Goal: Task Accomplishment & Management: Manage account settings

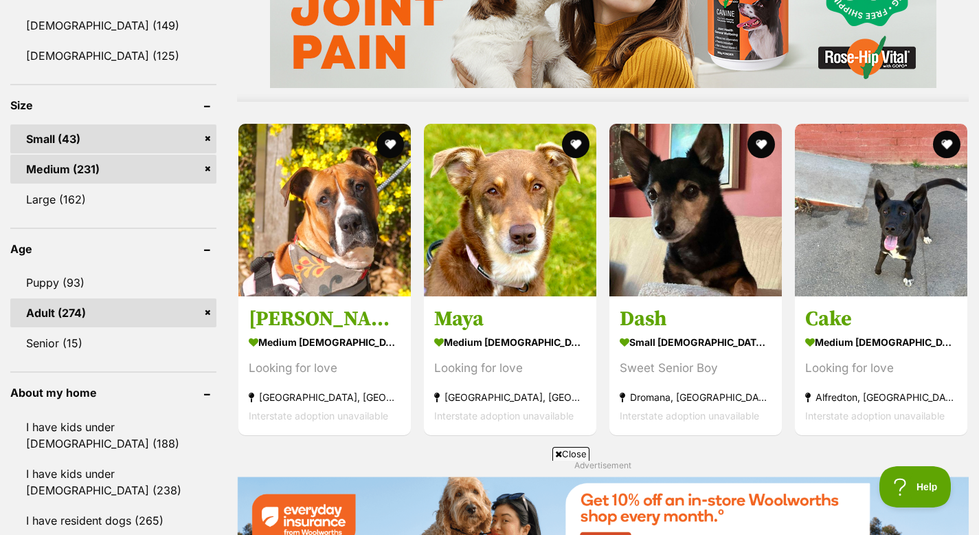
scroll to position [1255, 0]
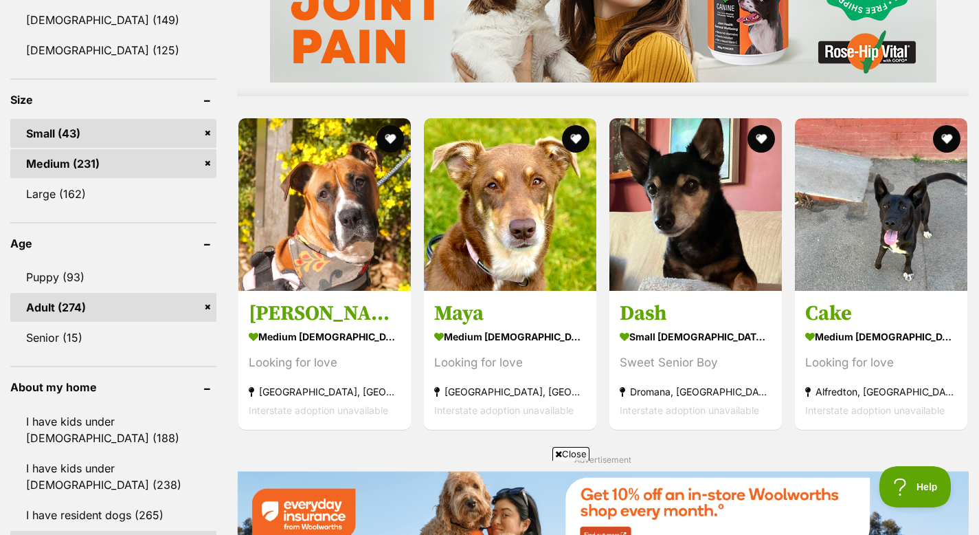
click at [210, 309] on link "Adult (274)" at bounding box center [113, 307] width 206 height 29
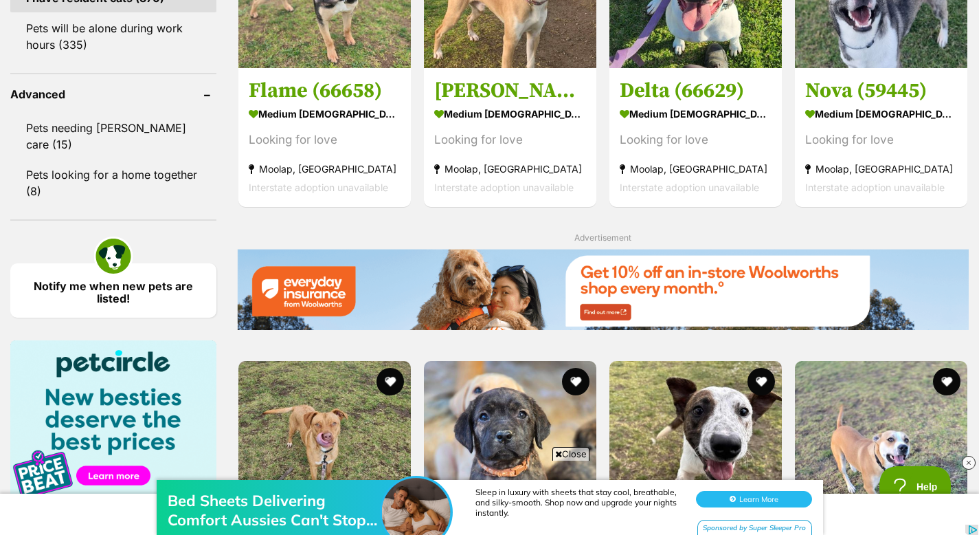
scroll to position [1817, 0]
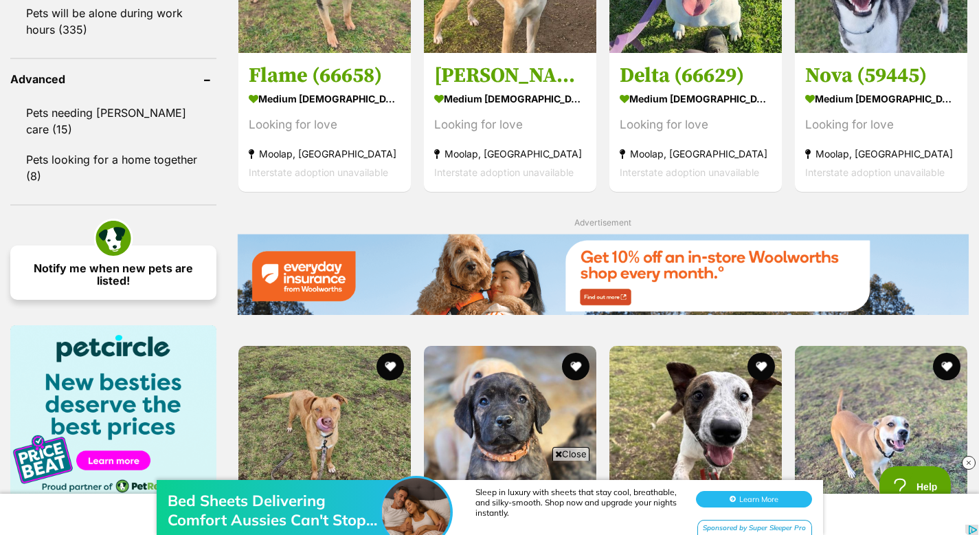
click at [172, 245] on link "Notify me when new pets are listed!" at bounding box center [113, 272] width 206 height 54
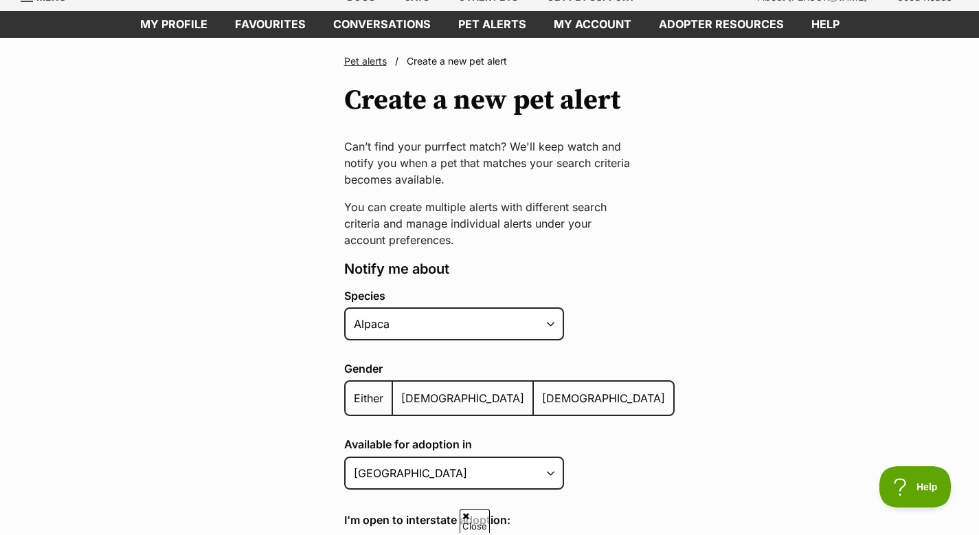
scroll to position [89, 0]
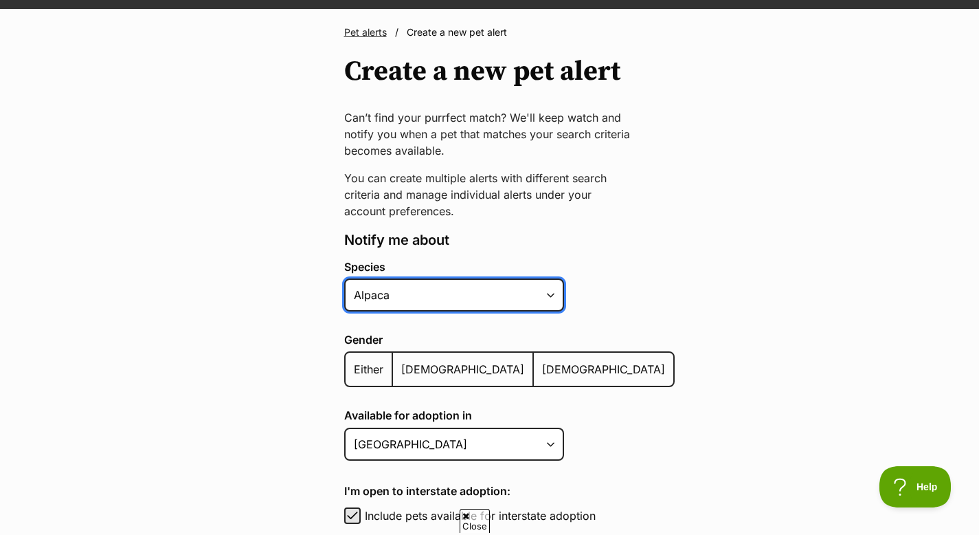
click at [391, 295] on select "Alpaca Bird Cat Chicken Cow Dog Donkey Duck Ferret Fish Goat Goose Guinea Fowl …" at bounding box center [454, 294] width 220 height 33
select select "1"
click at [344, 278] on select "Alpaca Bird Cat Chicken Cow Dog Donkey Duck Ferret Fish Goat Goose Guinea Fowl …" at bounding box center [454, 294] width 220 height 33
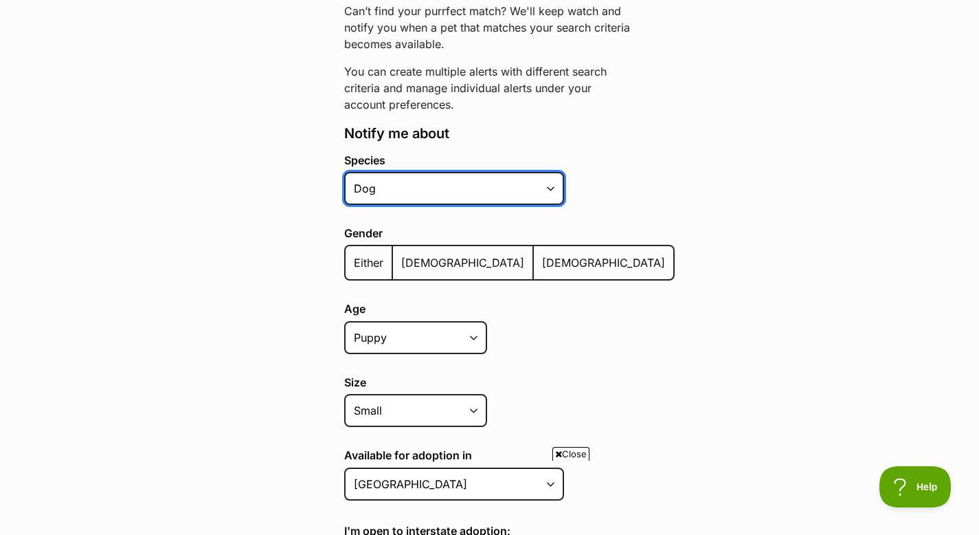
scroll to position [197, 0]
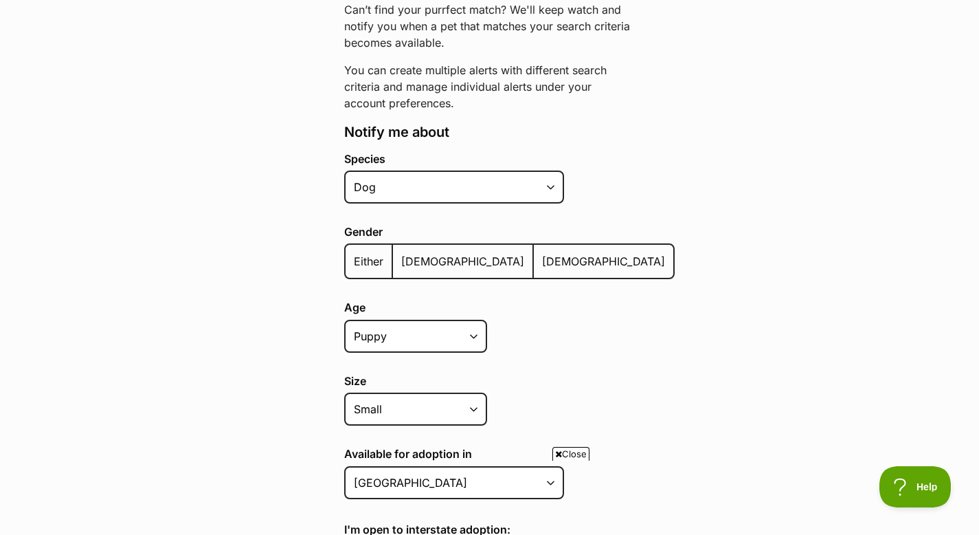
click at [372, 265] on span "Either" at bounding box center [369, 261] width 30 height 14
click at [353, 253] on input "Either" at bounding box center [353, 252] width 0 height 1
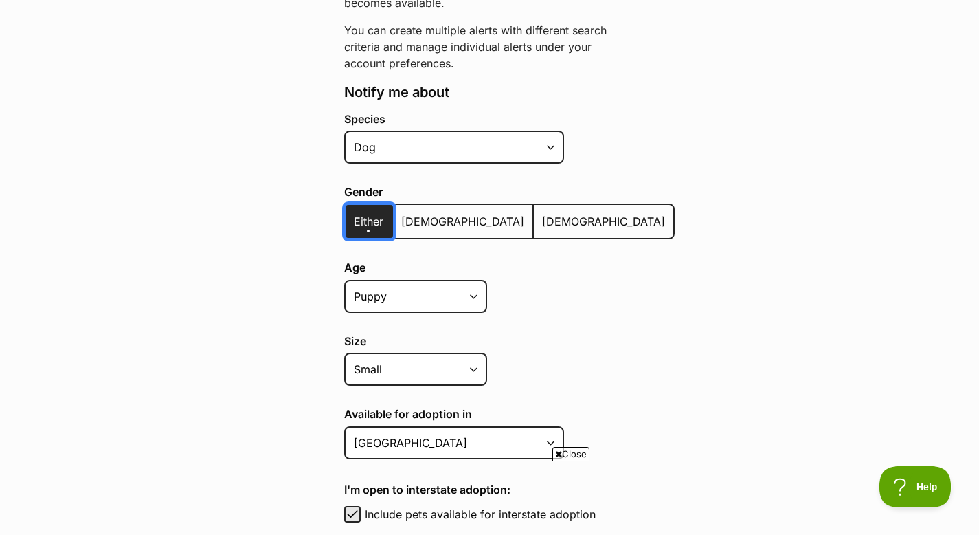
scroll to position [254, 0]
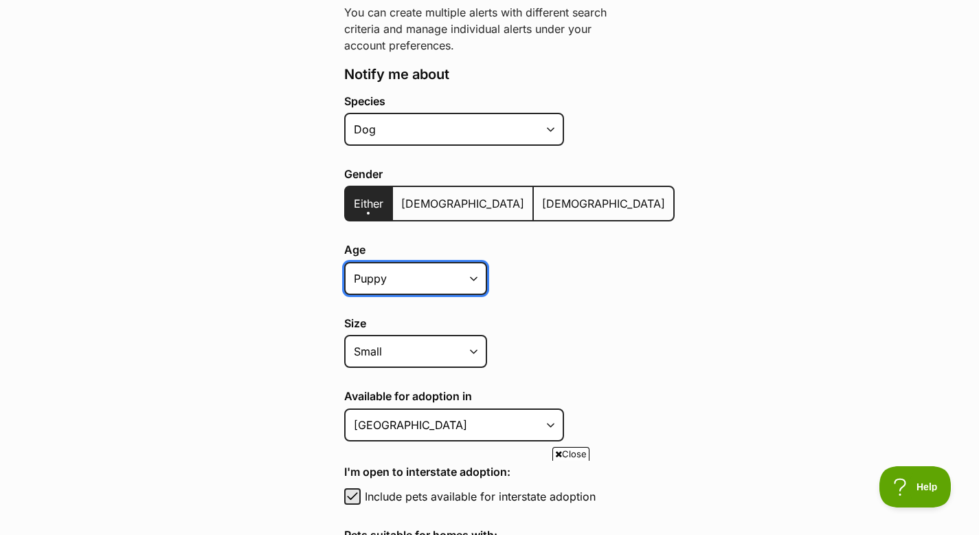
click at [432, 278] on select "Puppy Adult Senior All ages" at bounding box center [415, 278] width 143 height 33
select select
click at [344, 262] on select "Puppy Adult Senior All ages" at bounding box center [415, 278] width 143 height 33
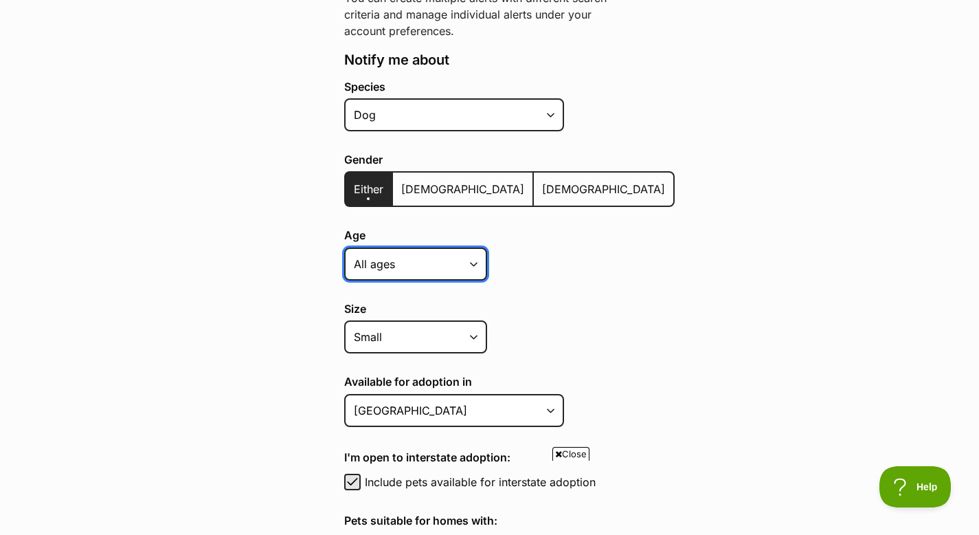
scroll to position [273, 0]
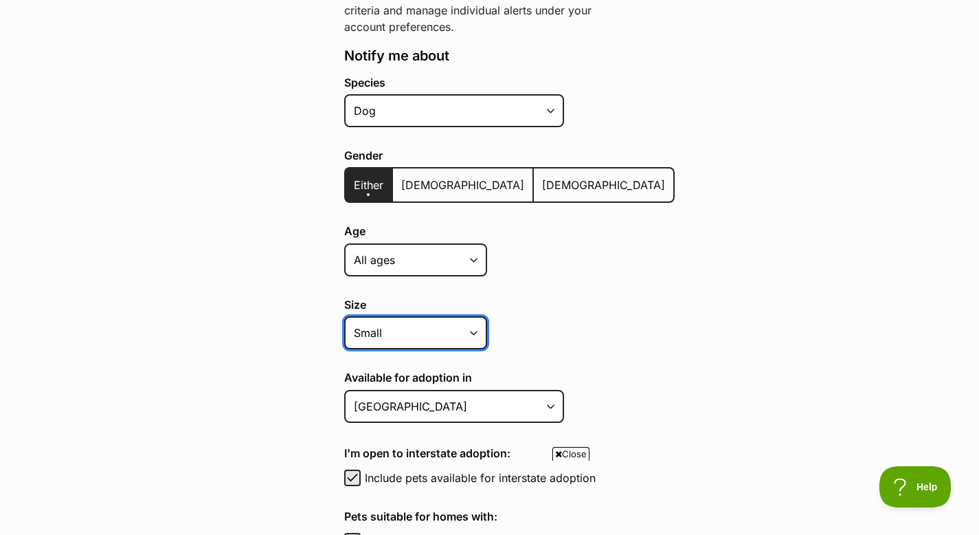
click at [464, 326] on select "Small Medium Large All sizes" at bounding box center [415, 332] width 143 height 33
click at [344, 316] on select "Small Medium Large All sizes" at bounding box center [415, 332] width 143 height 33
click at [440, 335] on select "Small Medium Large All sizes" at bounding box center [415, 332] width 143 height 33
click at [344, 316] on select "Small Medium Large All sizes" at bounding box center [415, 332] width 143 height 33
click at [427, 335] on select "Small Medium Large All sizes" at bounding box center [415, 332] width 143 height 33
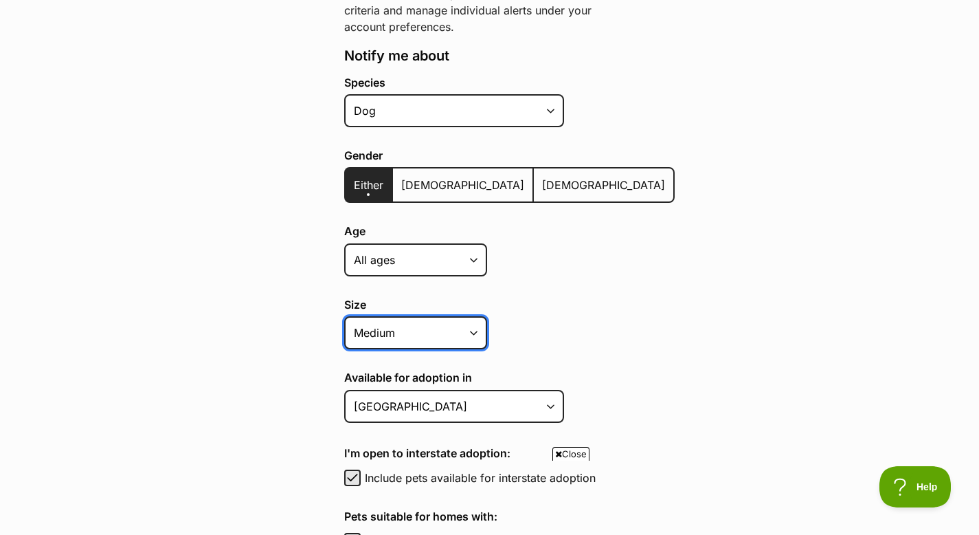
select select "small"
click at [344, 316] on select "Small Medium Large All sizes" at bounding box center [415, 332] width 143 height 33
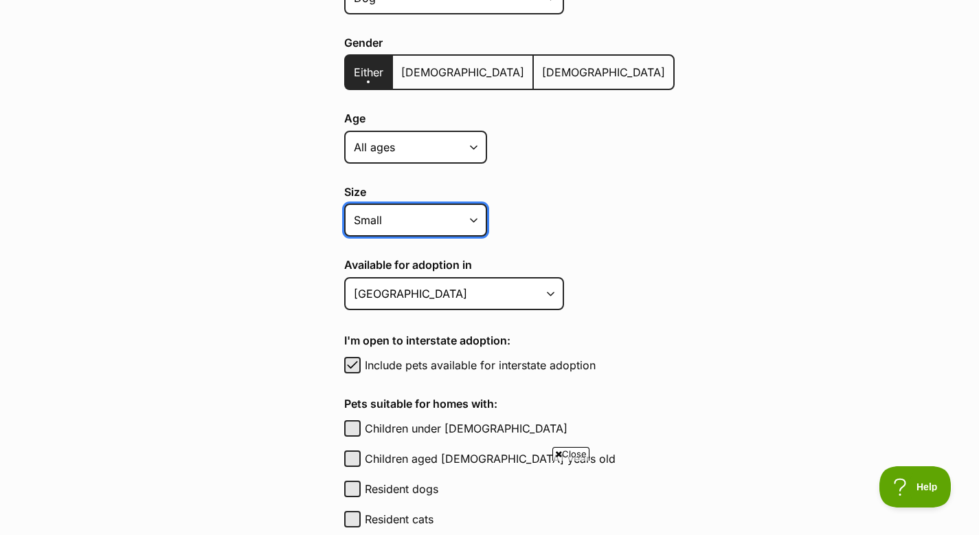
scroll to position [389, 0]
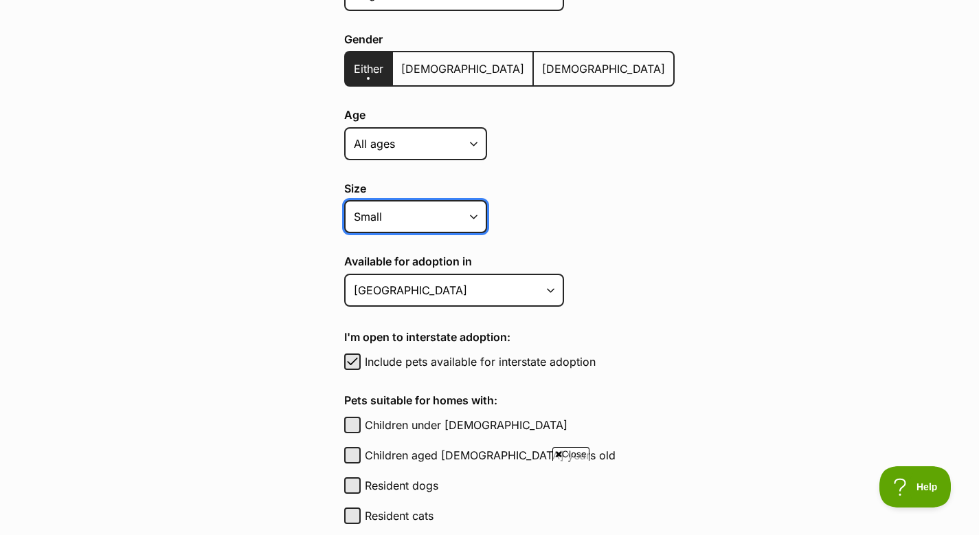
click at [467, 222] on select "Small Medium Large All sizes" at bounding box center [415, 216] width 143 height 33
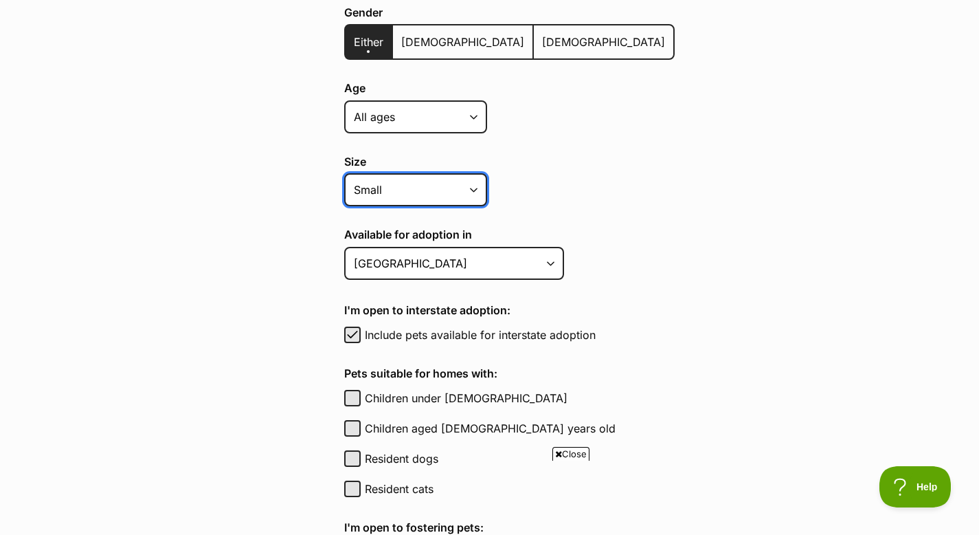
scroll to position [440, 0]
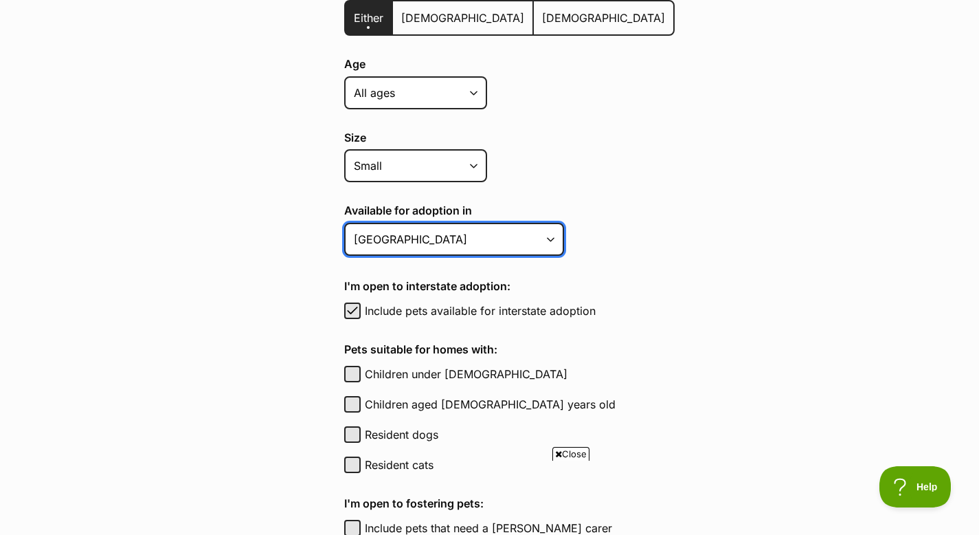
click at [530, 243] on select "Australian Capital Territory New South Wales Northern Territory Queensland Sout…" at bounding box center [454, 239] width 220 height 33
select select "2"
click at [344, 223] on select "Australian Capital Territory New South Wales Northern Territory Queensland Sout…" at bounding box center [454, 239] width 220 height 33
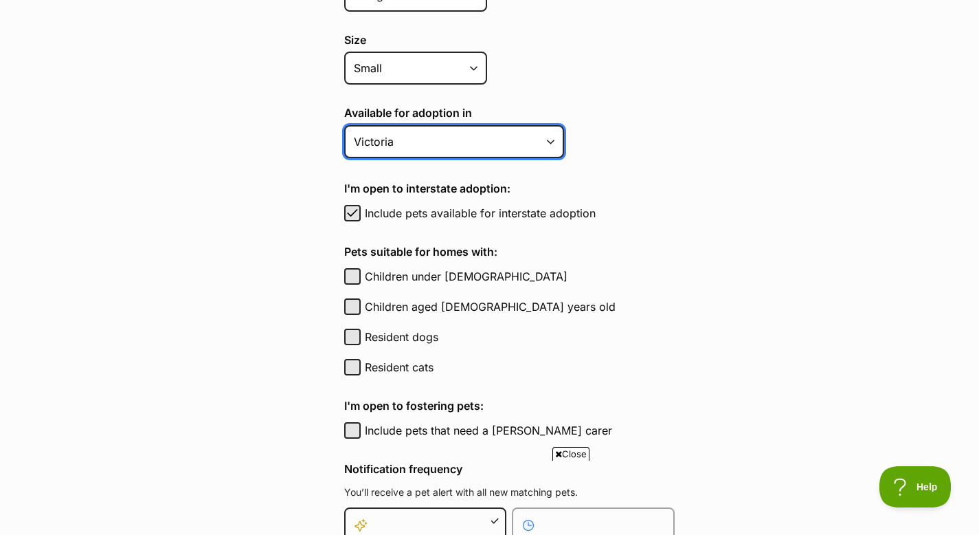
scroll to position [554, 0]
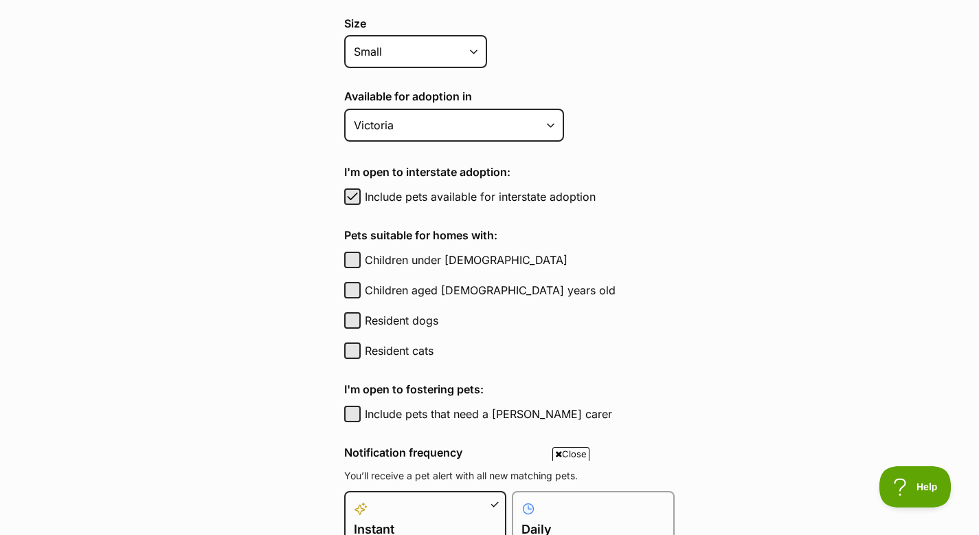
click at [421, 350] on label "Resident cats" at bounding box center [520, 350] width 310 height 16
click at [361, 350] on button "Resident cats" at bounding box center [352, 350] width 16 height 16
checkbox input "true"
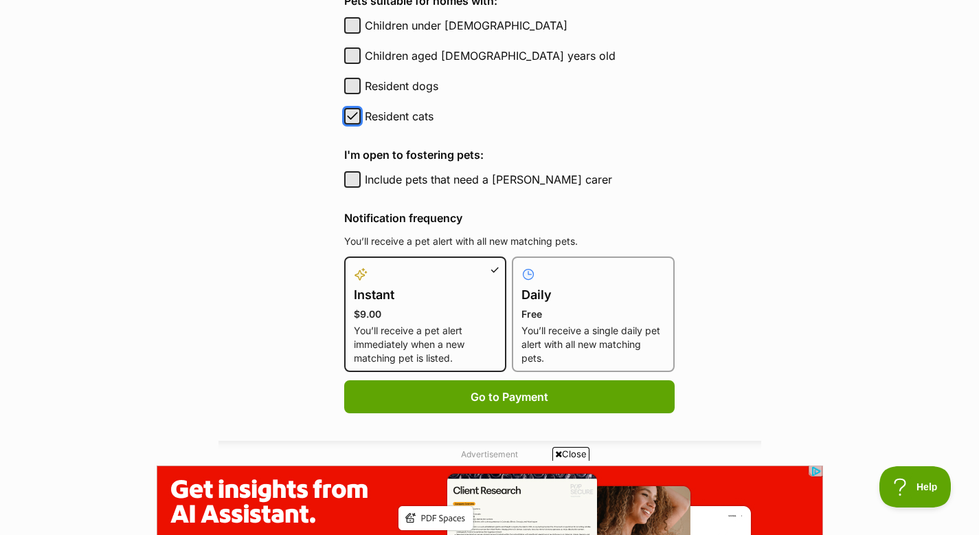
scroll to position [0, 0]
click at [556, 350] on p "You’ll receive a single daily pet alert with all new matching pets." at bounding box center [594, 344] width 144 height 41
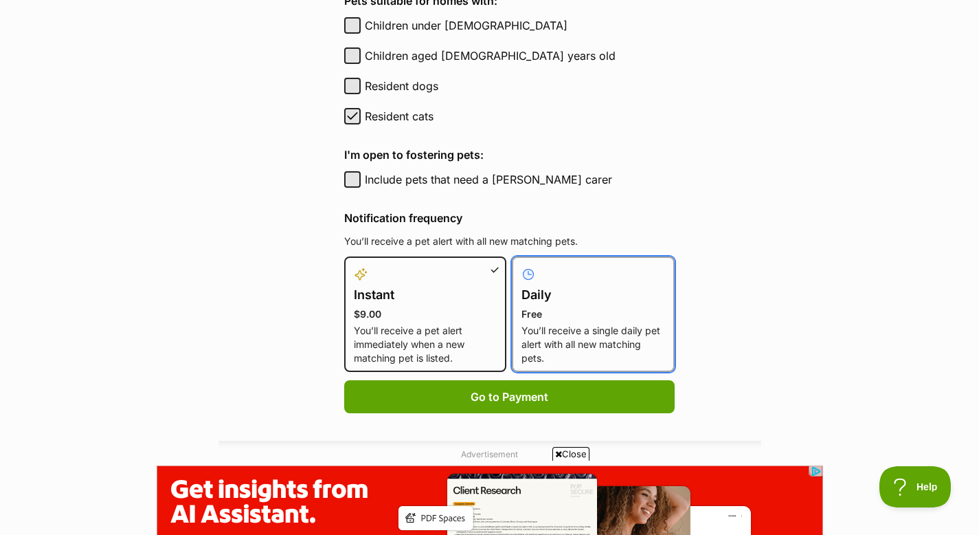
click at [521, 265] on input "Daily Free You’ll receive a single daily pet alert with all new matching pets." at bounding box center [520, 265] width 1 height 1
radio input "true"
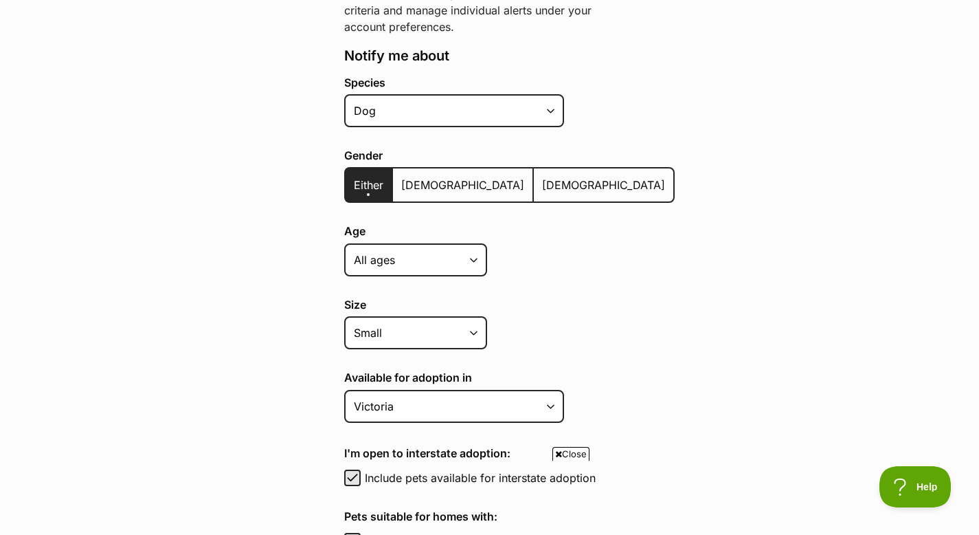
scroll to position [260, 0]
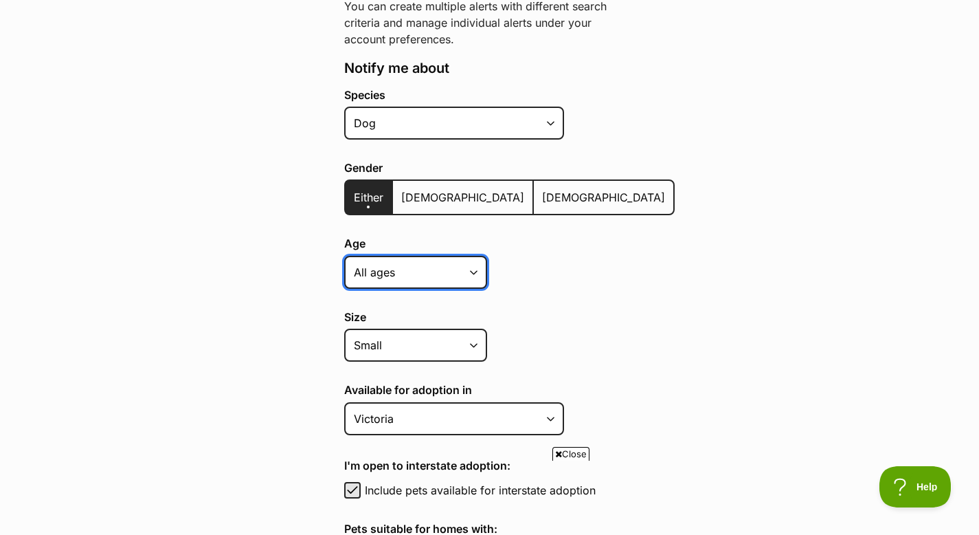
click at [433, 277] on select "Puppy Adult Senior All ages" at bounding box center [415, 272] width 143 height 33
select select "adult"
click at [344, 256] on select "Puppy Adult Senior All ages" at bounding box center [415, 272] width 143 height 33
click at [438, 275] on select "Puppy Adult Senior All ages" at bounding box center [415, 272] width 143 height 33
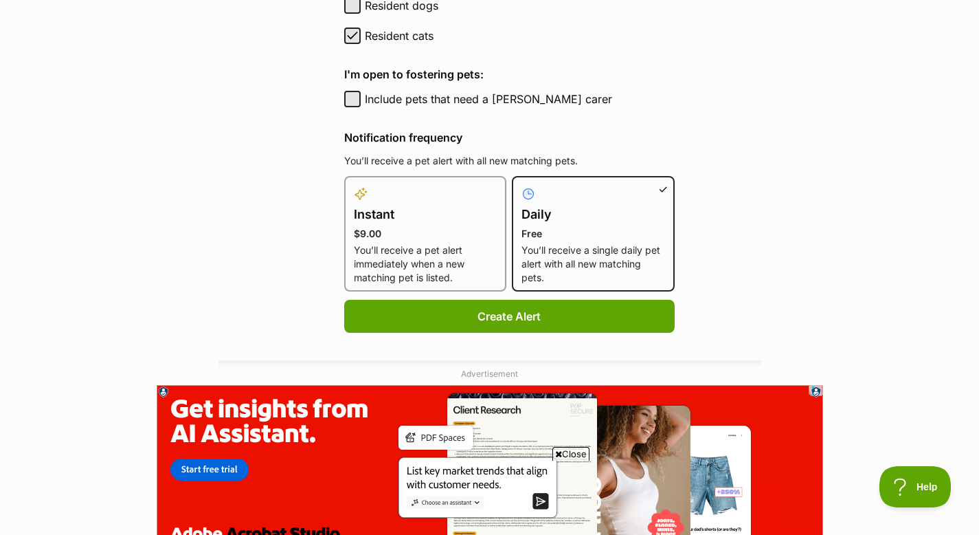
scroll to position [889, 0]
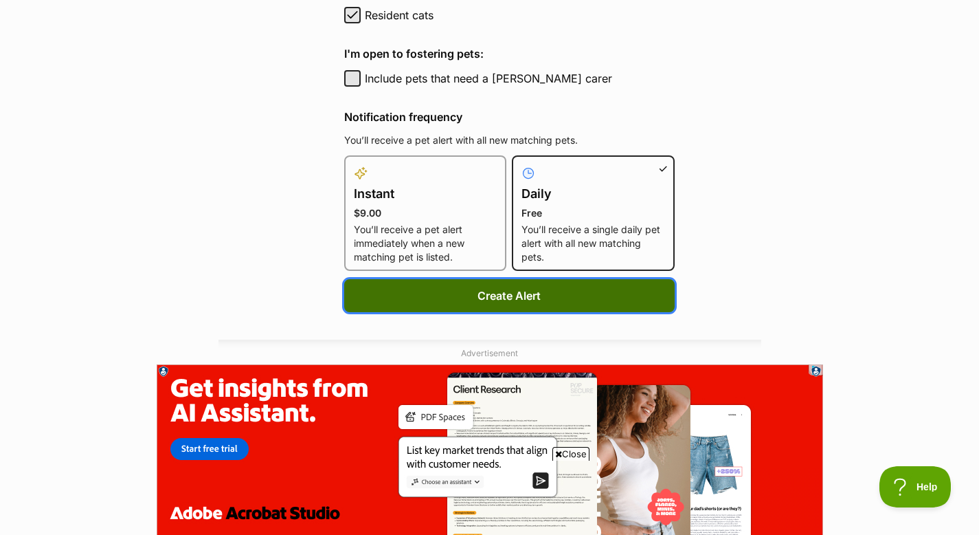
click at [528, 296] on button "Create Alert" at bounding box center [509, 295] width 330 height 33
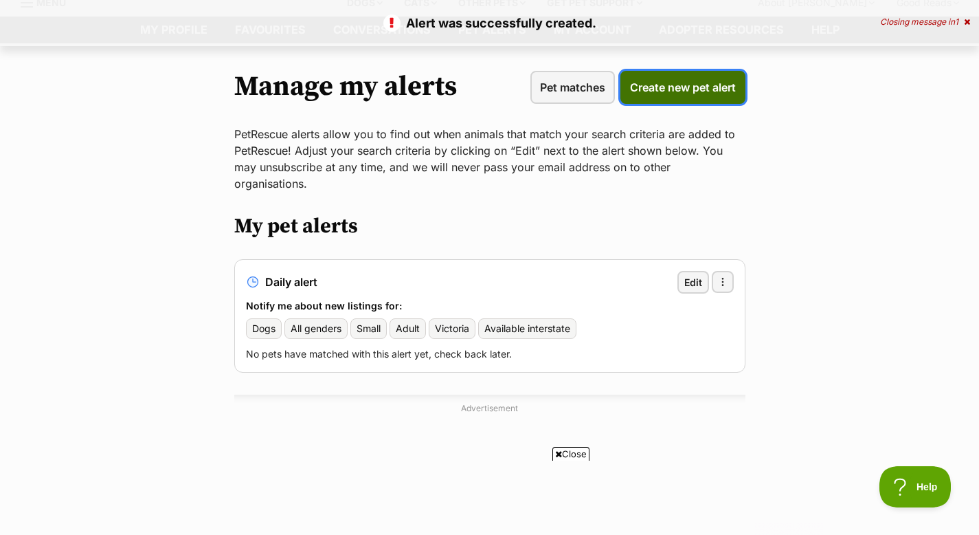
click at [663, 96] on link "Create new pet alert" at bounding box center [682, 87] width 125 height 33
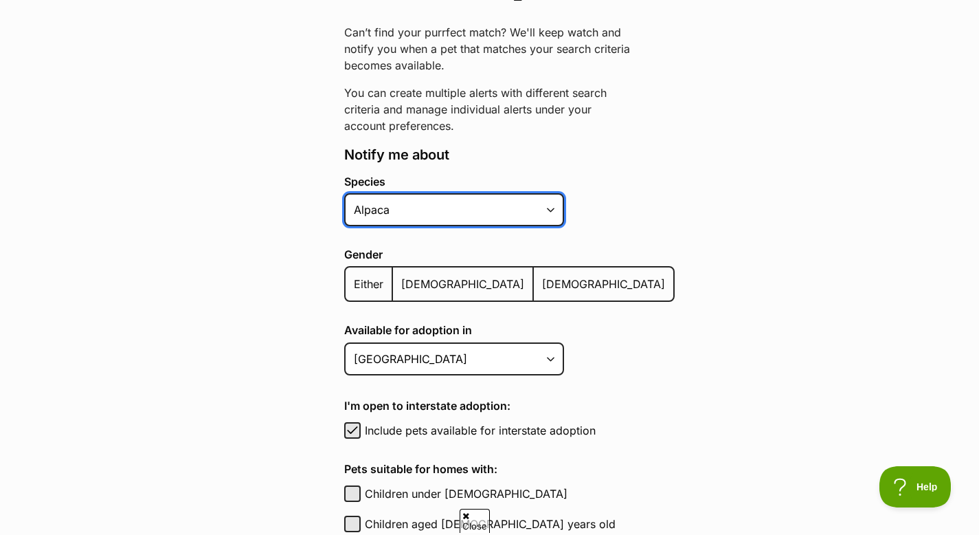
click at [515, 205] on select "Alpaca Bird Cat Chicken Cow Dog Donkey Duck Ferret Fish Goat Goose Guinea Fowl …" at bounding box center [454, 209] width 220 height 33
select select "1"
click at [344, 193] on select "Alpaca Bird Cat Chicken Cow Dog Donkey Duck Ferret Fish Goat Goose Guinea Fowl …" at bounding box center [454, 209] width 220 height 33
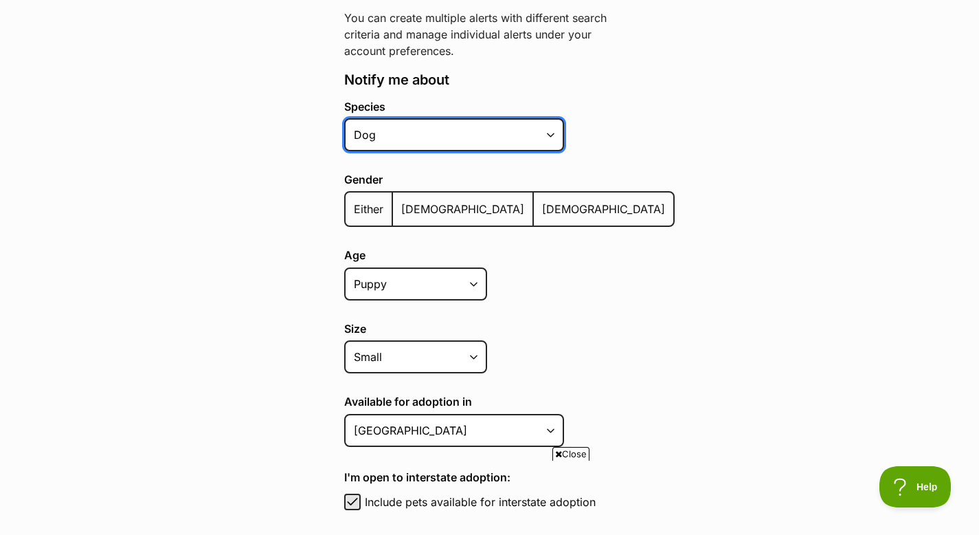
scroll to position [261, 0]
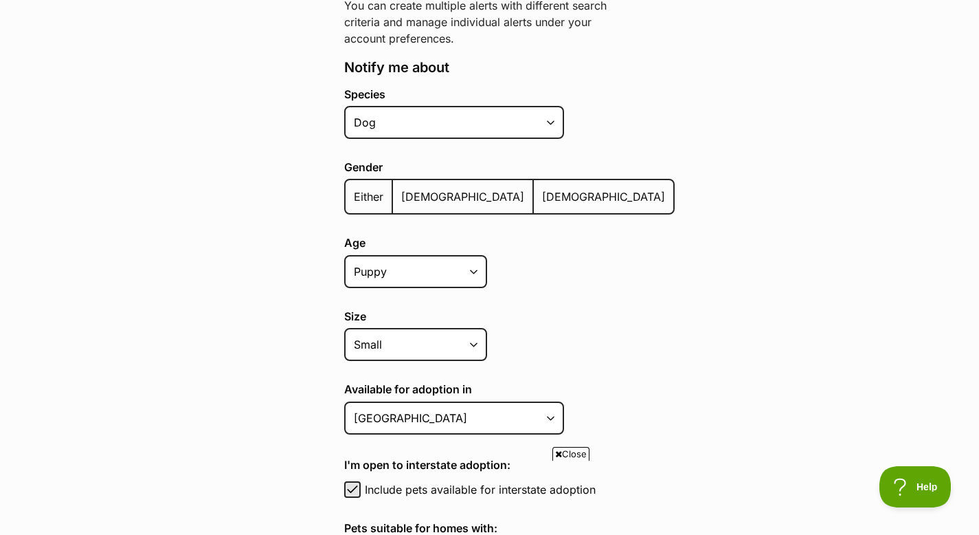
click at [372, 192] on span "Either" at bounding box center [369, 197] width 30 height 14
click at [353, 188] on input "Either" at bounding box center [353, 188] width 0 height 1
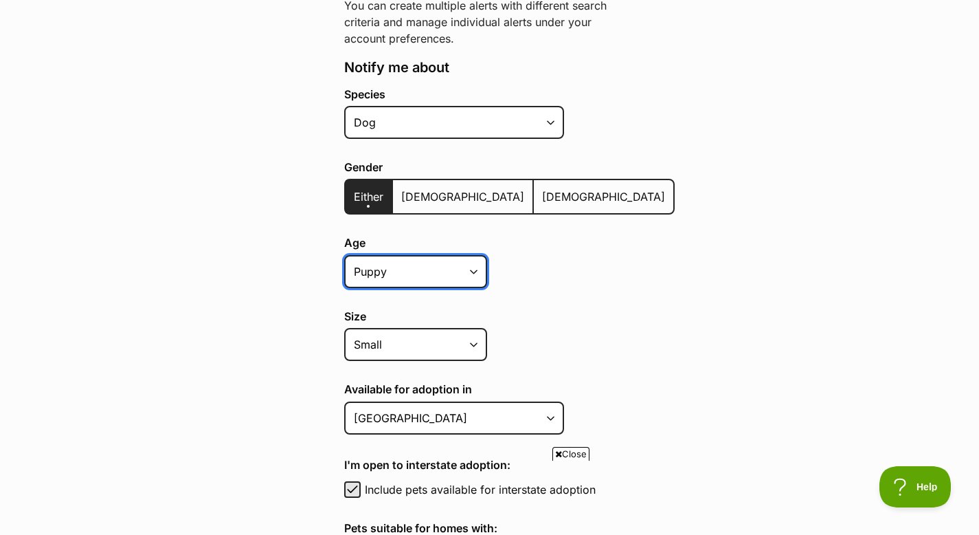
click at [385, 271] on select "Puppy Adult Senior All ages" at bounding box center [415, 271] width 143 height 33
select select "adult"
click at [344, 255] on select "Puppy Adult Senior All ages" at bounding box center [415, 271] width 143 height 33
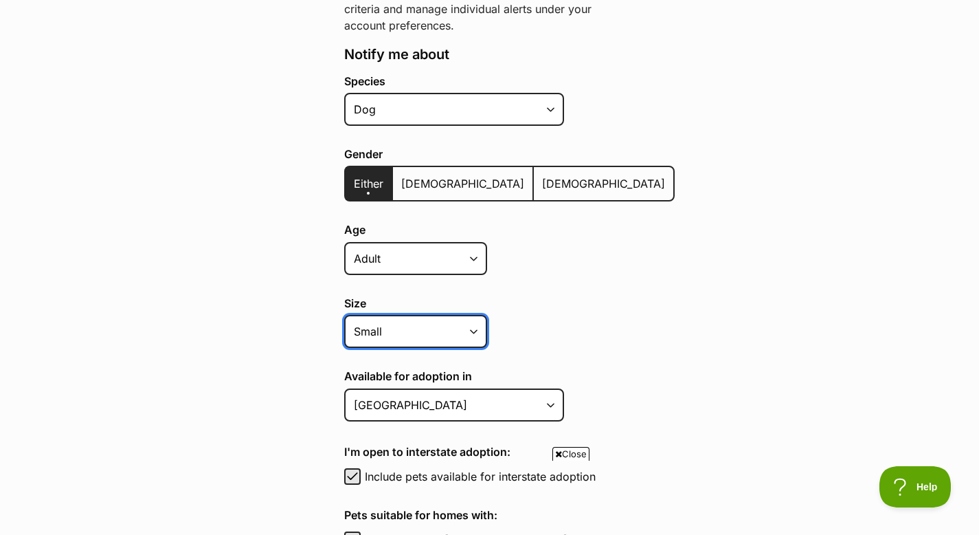
click at [443, 328] on select "Small Medium Large All sizes" at bounding box center [415, 331] width 143 height 33
select select "medium"
click at [344, 315] on select "Small Medium Large All sizes" at bounding box center [415, 331] width 143 height 33
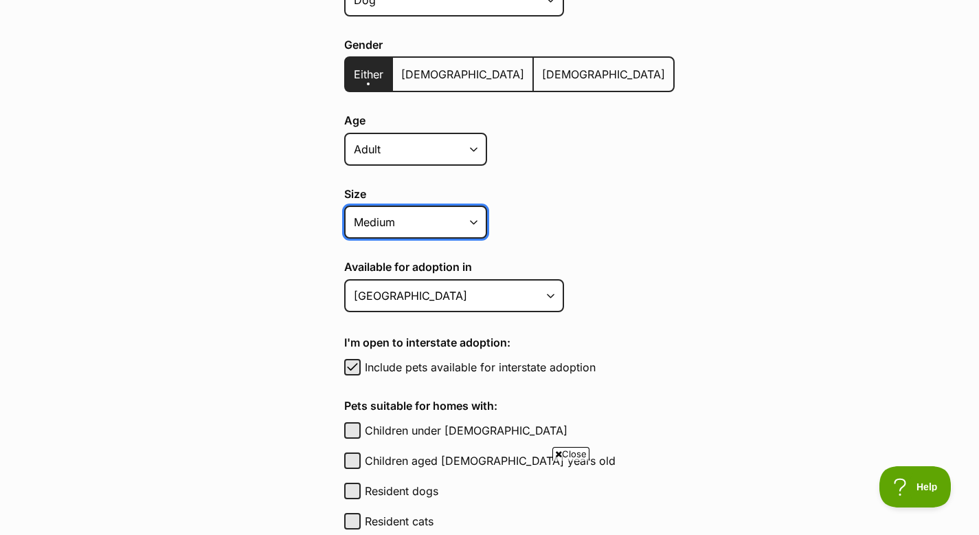
scroll to position [386, 0]
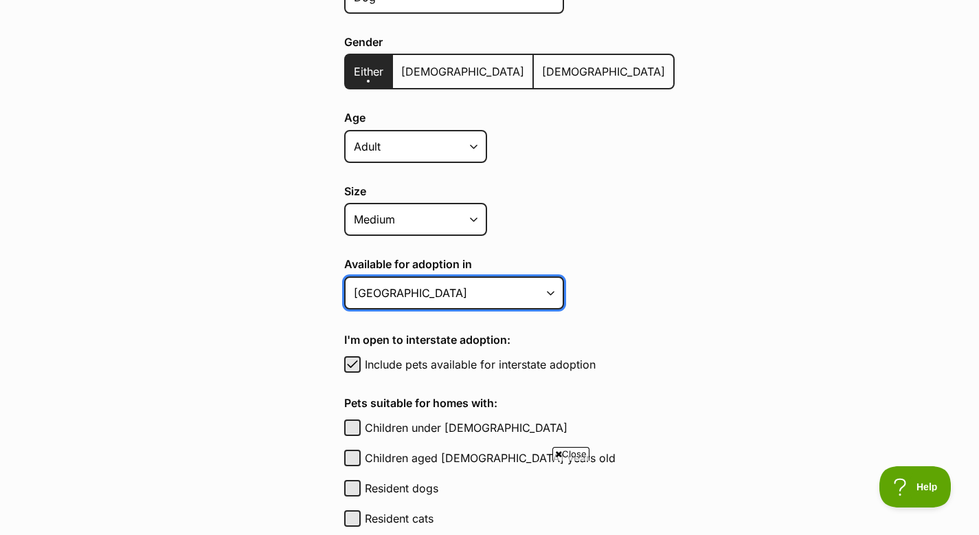
click at [541, 295] on select "Australian Capital Territory New South Wales Northern Territory Queensland Sout…" at bounding box center [454, 292] width 220 height 33
select select "2"
click at [344, 276] on select "Australian Capital Territory New South Wales Northern Territory Queensland Sout…" at bounding box center [454, 292] width 220 height 33
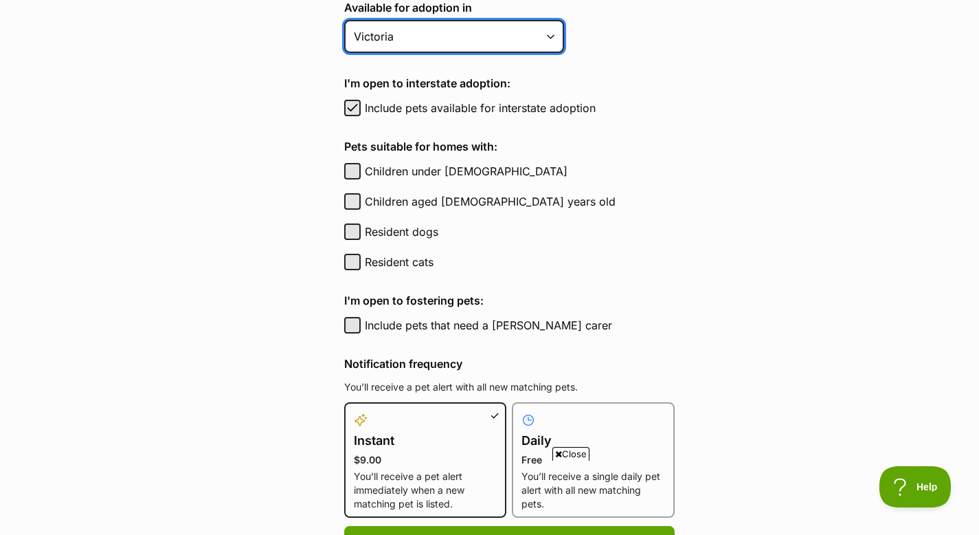
scroll to position [653, 0]
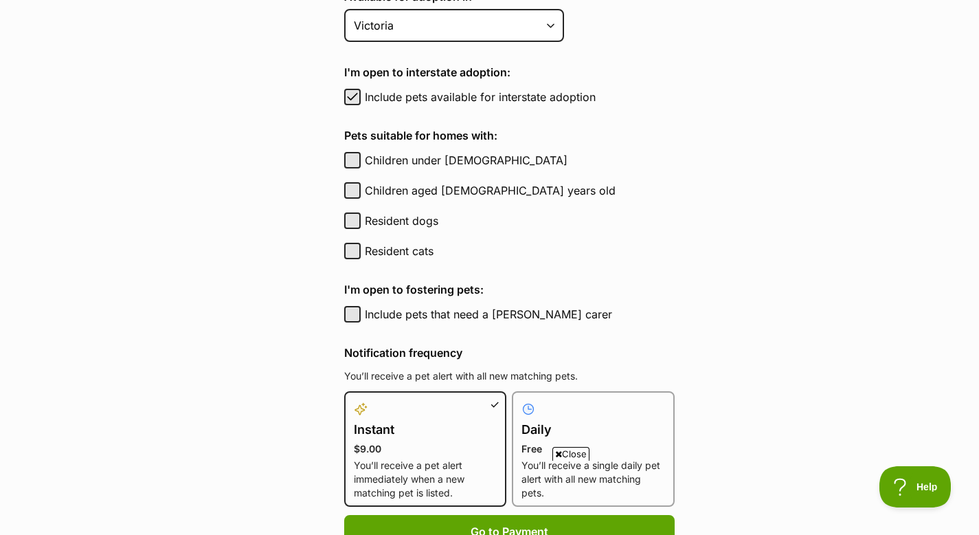
click at [418, 251] on label "Resident cats" at bounding box center [520, 251] width 310 height 16
click at [361, 251] on button "Resident cats" at bounding box center [352, 251] width 16 height 16
checkbox input "true"
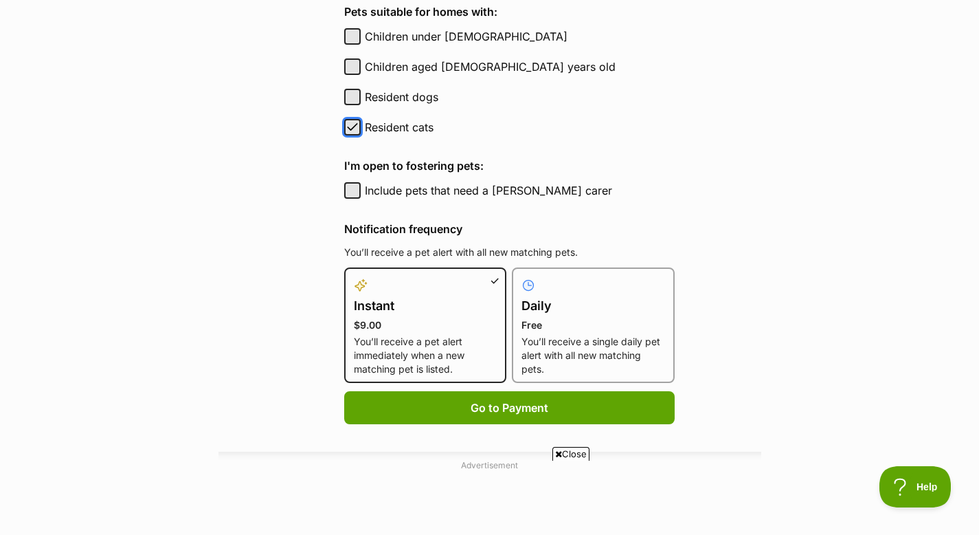
scroll to position [778, 0]
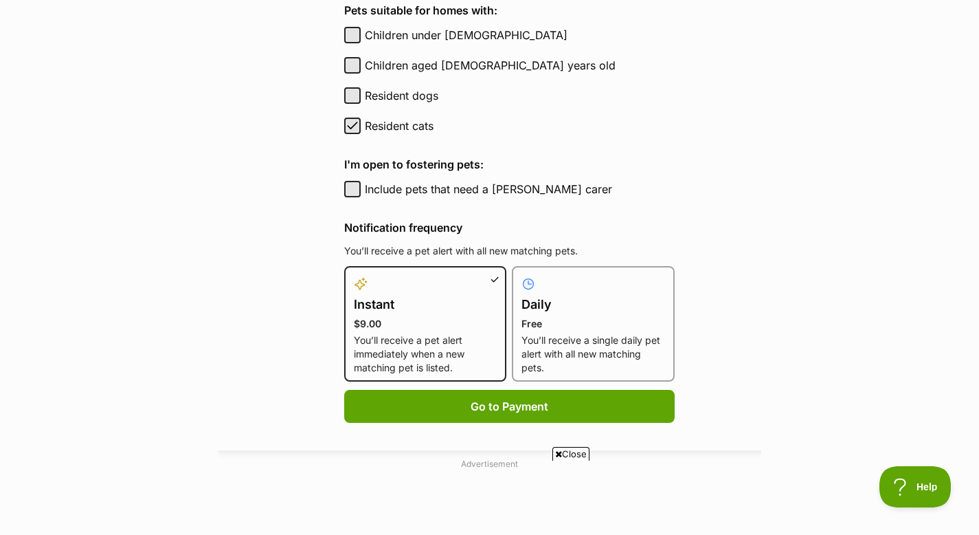
click at [535, 309] on h4 "Daily" at bounding box center [594, 304] width 144 height 19
click at [521, 275] on input "Daily Free You’ll receive a single daily pet alert with all new matching pets." at bounding box center [520, 274] width 1 height 1
radio input "true"
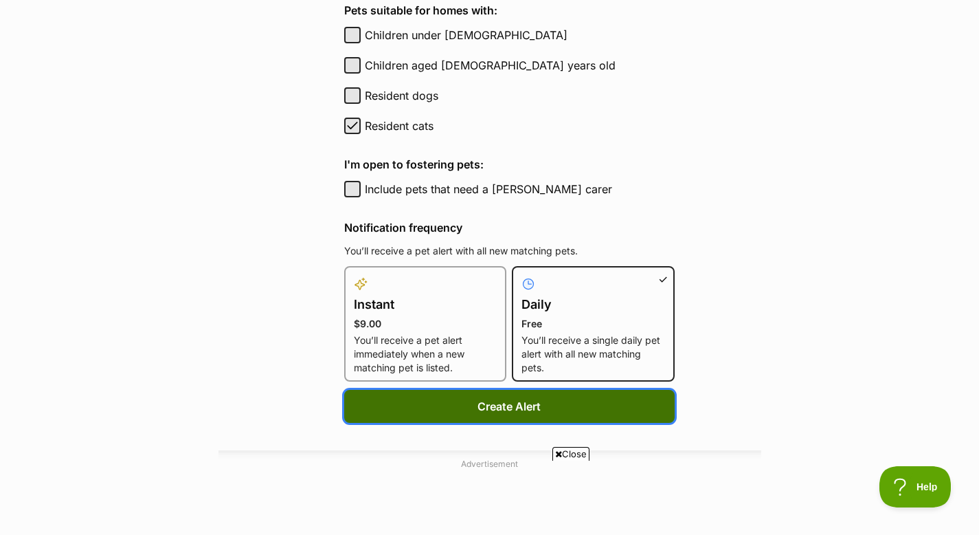
click at [508, 407] on button "Create Alert" at bounding box center [509, 406] width 330 height 33
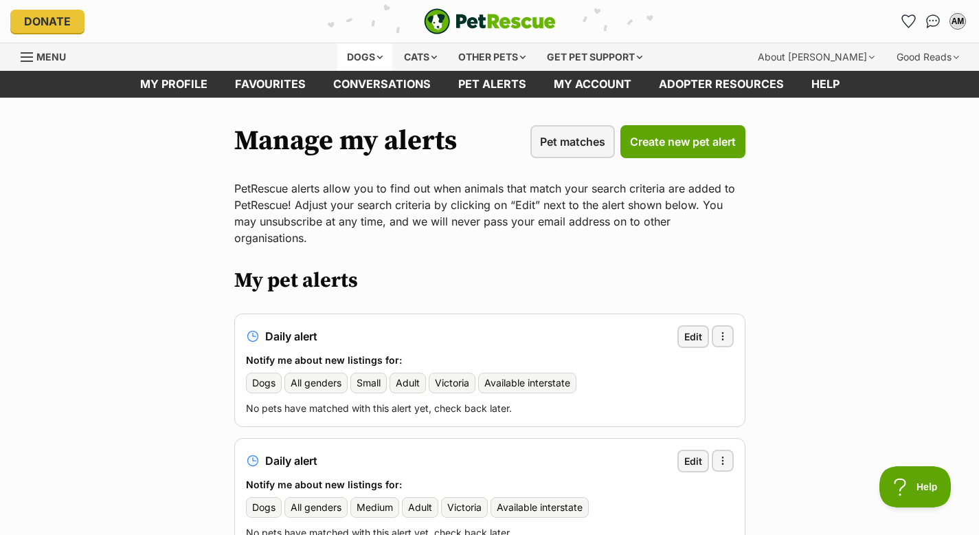
click at [359, 52] on div "Dogs" at bounding box center [364, 56] width 55 height 27
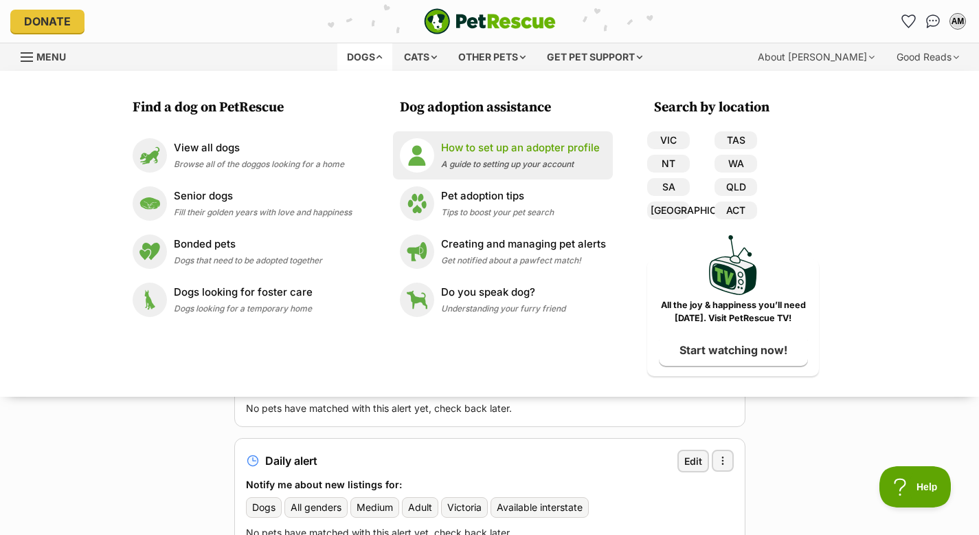
click at [482, 157] on div "How to set up an adopter profile A guide to setting up your account" at bounding box center [520, 155] width 159 height 30
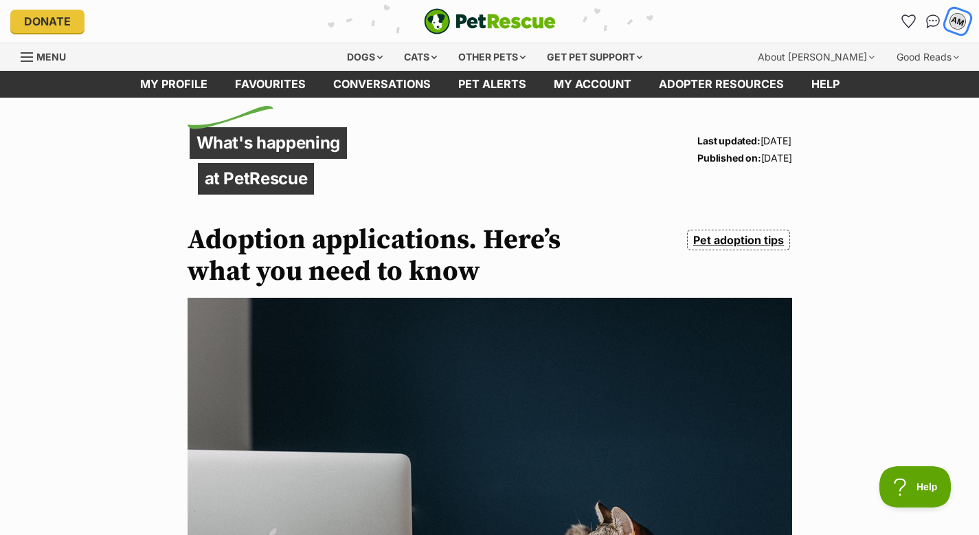
click at [962, 23] on div "AM" at bounding box center [958, 21] width 18 height 18
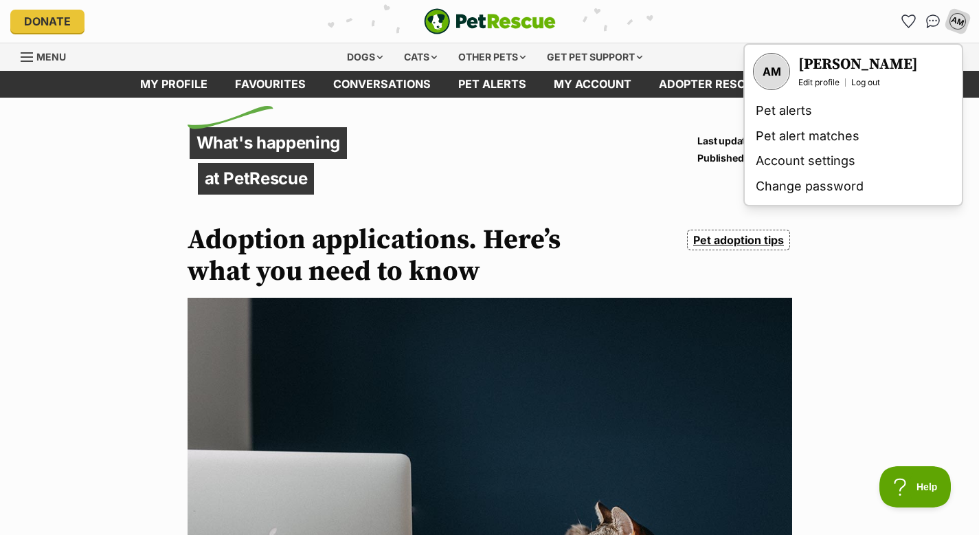
click at [604, 197] on div "What's happening at PetRescue Last updated: 30 Oct, 2023 Published on: 27 May, …" at bounding box center [490, 188] width 605 height 127
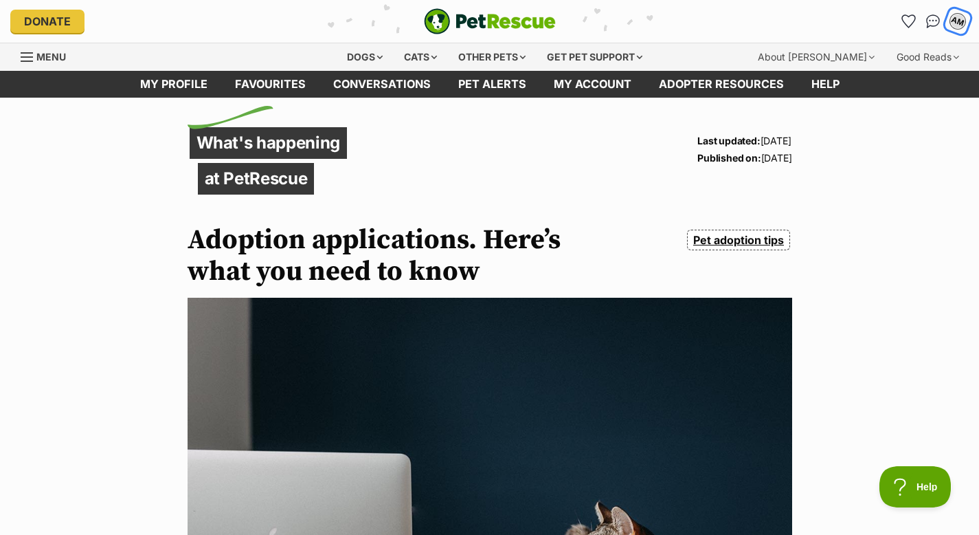
click at [958, 24] on div "AM" at bounding box center [958, 21] width 18 height 18
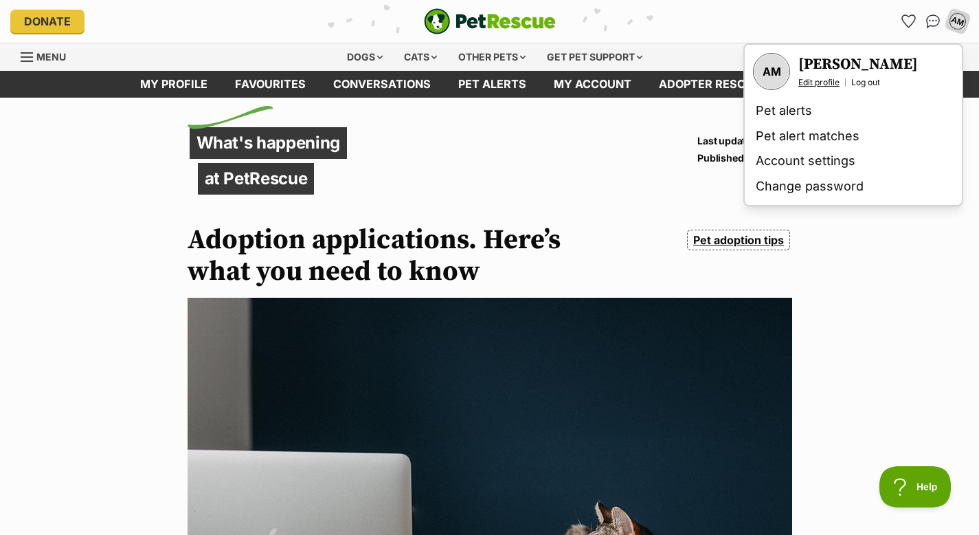
click at [821, 82] on link "Edit profile" at bounding box center [818, 82] width 41 height 11
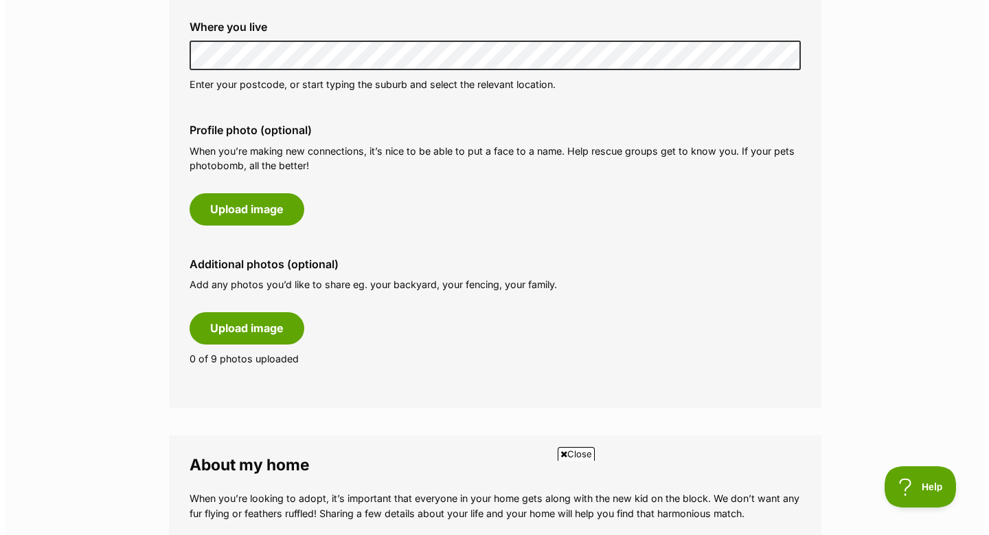
scroll to position [587, 0]
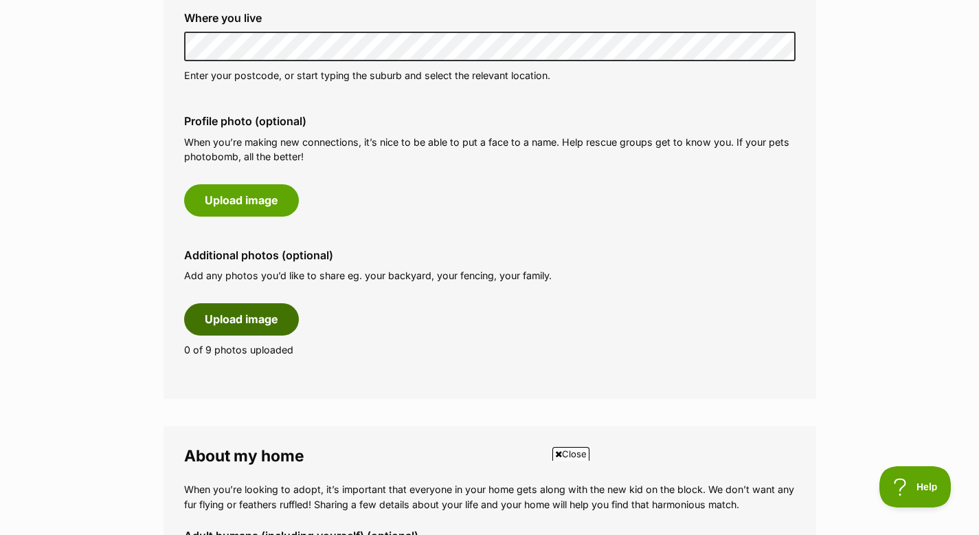
click at [262, 310] on button "Upload image" at bounding box center [241, 319] width 115 height 32
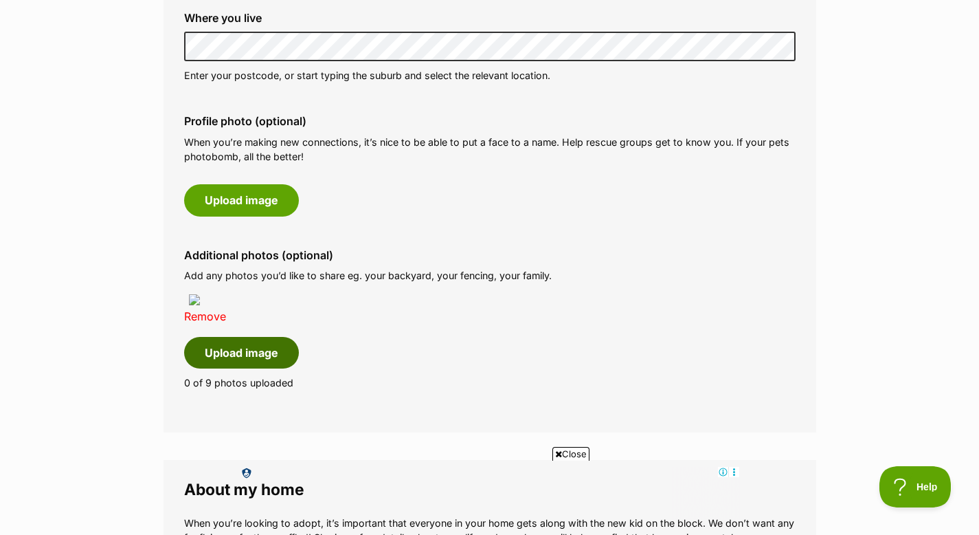
click at [235, 350] on button "Upload image" at bounding box center [241, 353] width 115 height 32
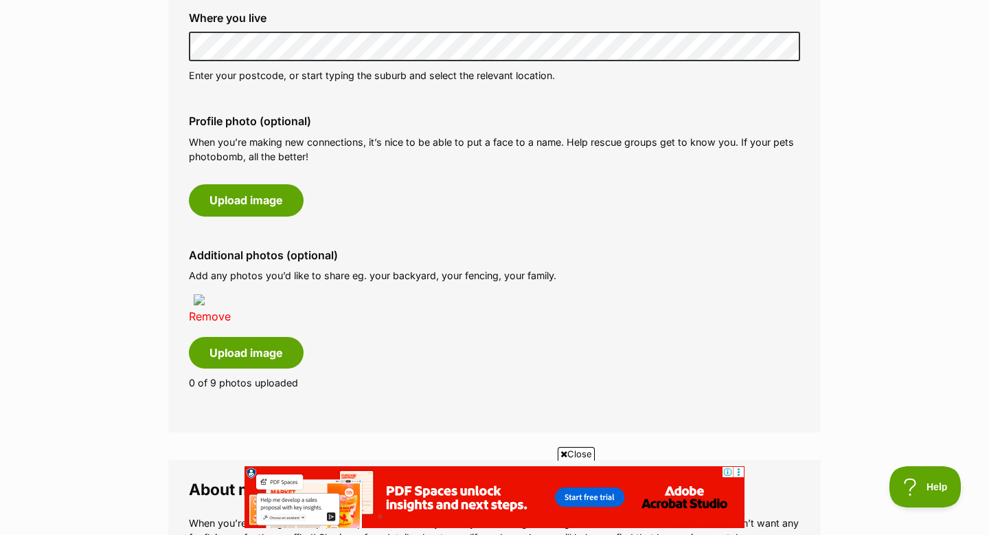
click at [563, 447] on span "Close" at bounding box center [576, 454] width 37 height 14
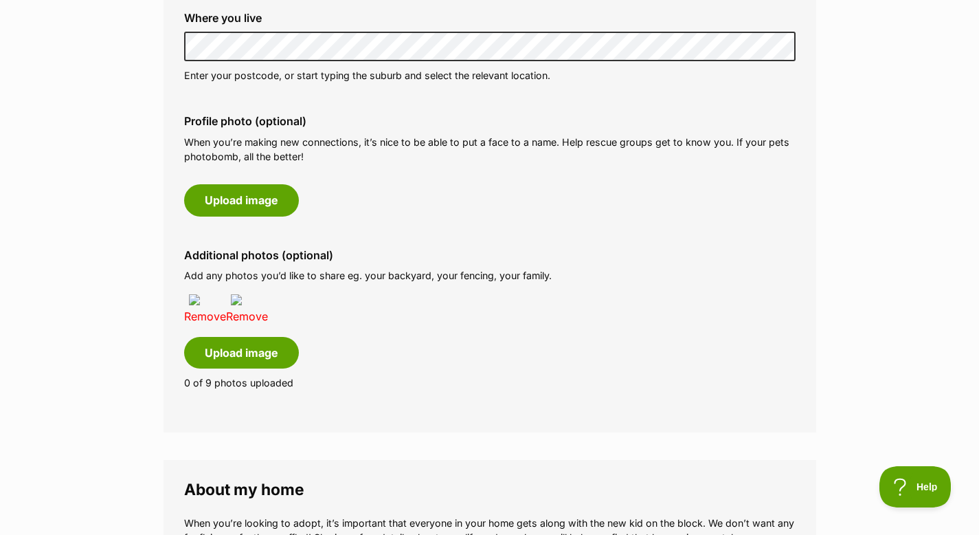
click at [257, 317] on link "Remove" at bounding box center [247, 316] width 42 height 14
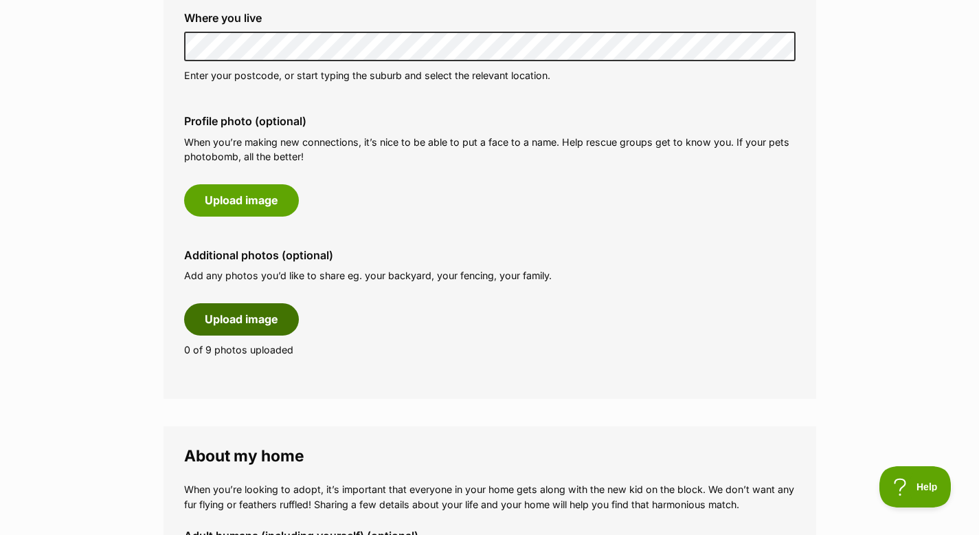
click at [245, 313] on button "Upload image" at bounding box center [241, 319] width 115 height 32
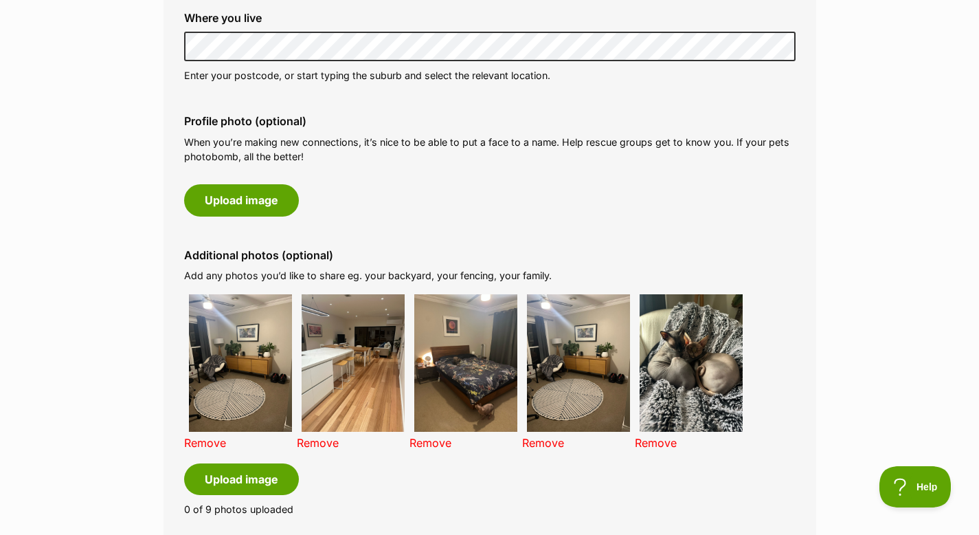
click at [208, 442] on link "Remove" at bounding box center [205, 443] width 42 height 14
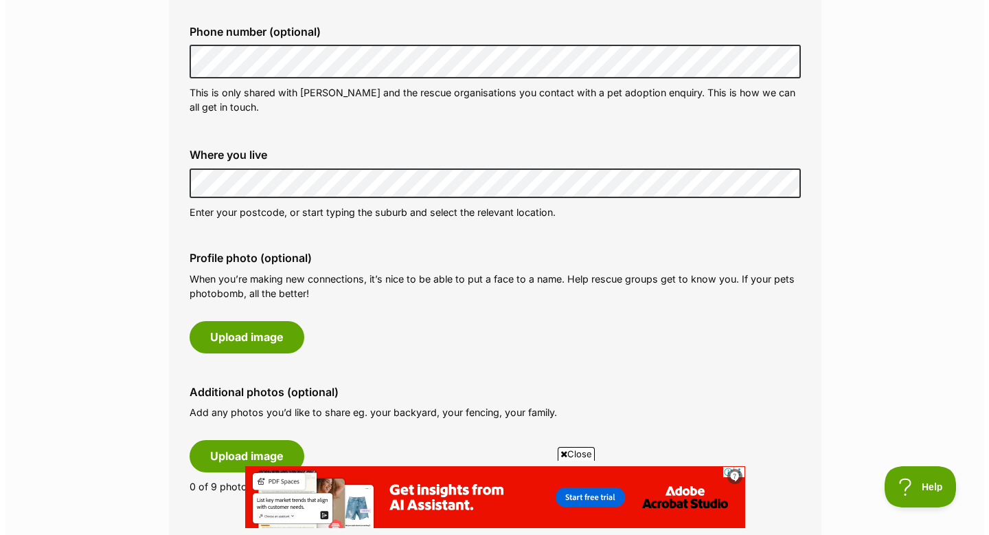
scroll to position [460, 0]
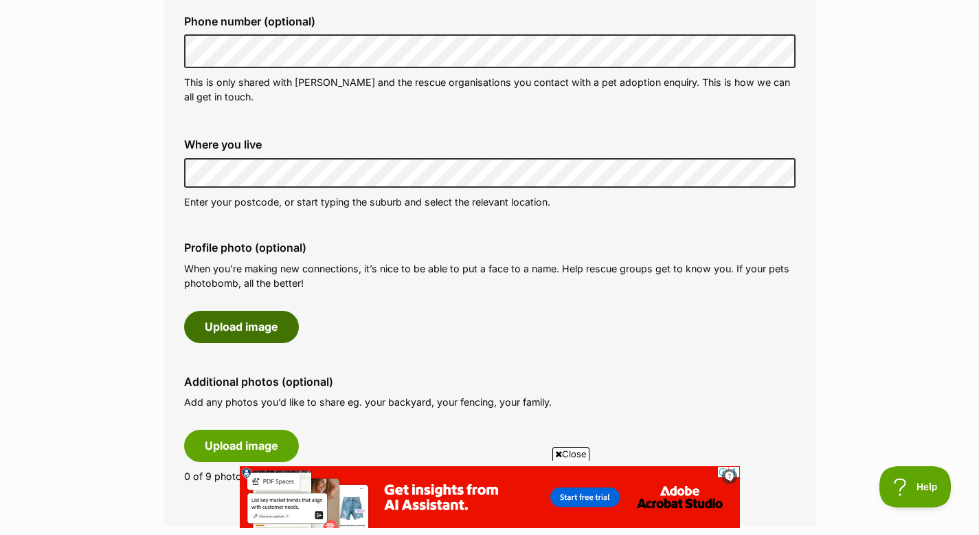
click at [243, 325] on button "Upload image" at bounding box center [241, 327] width 115 height 32
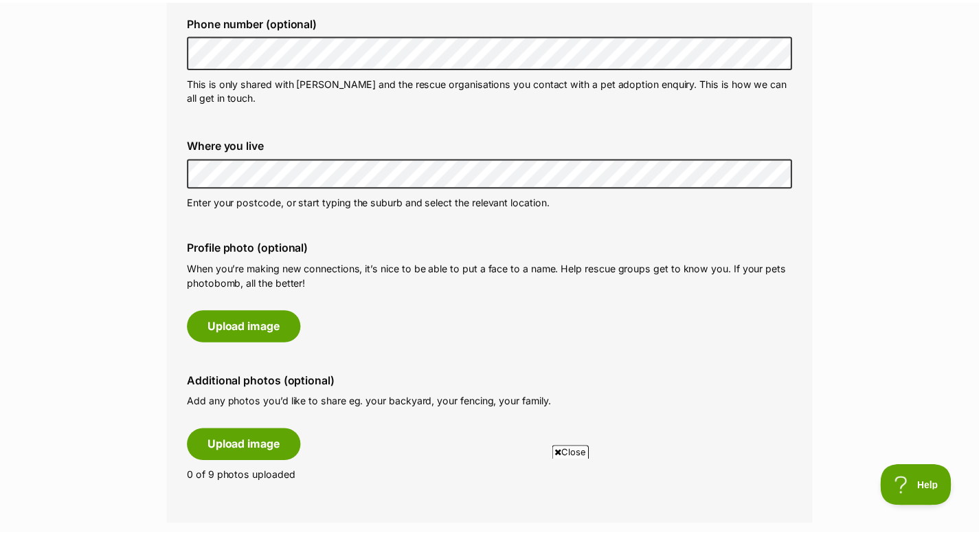
scroll to position [0, 0]
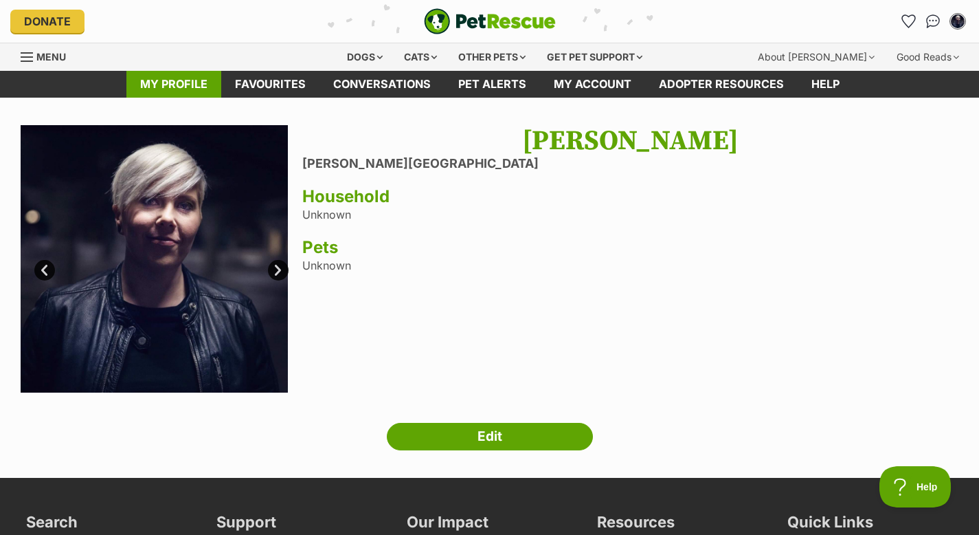
click at [159, 84] on link "My profile" at bounding box center [173, 84] width 95 height 27
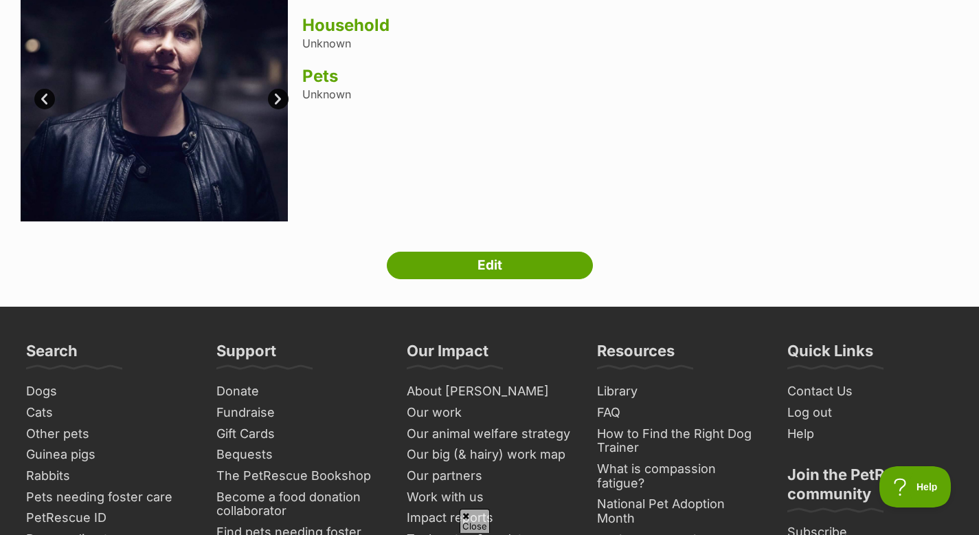
scroll to position [225, 0]
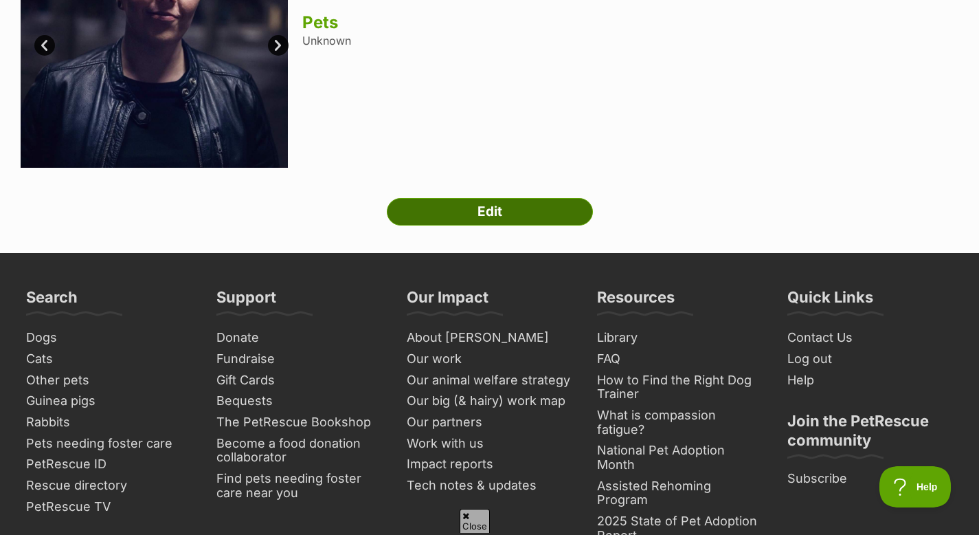
click at [467, 216] on link "Edit" at bounding box center [490, 211] width 206 height 27
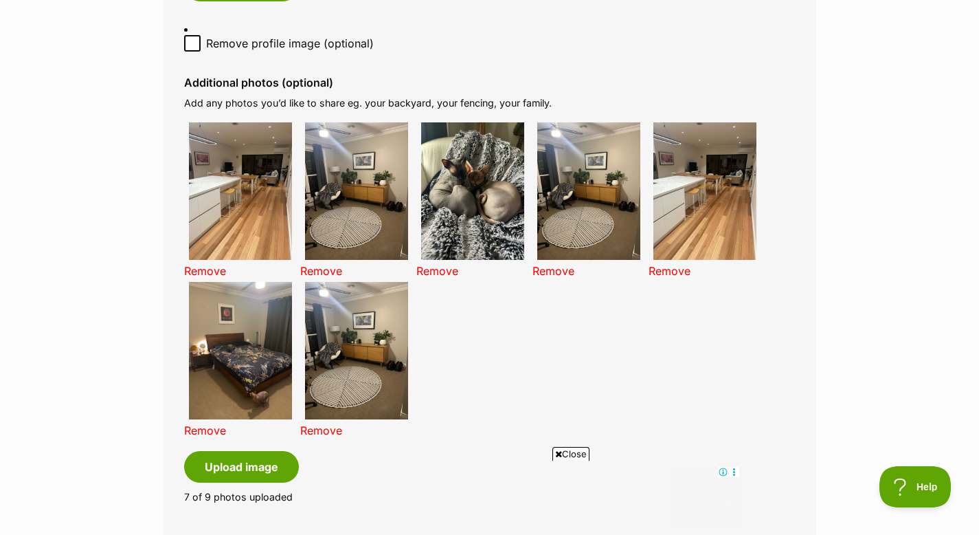
scroll to position [945, 0]
click at [546, 263] on link "Remove" at bounding box center [553, 270] width 42 height 14
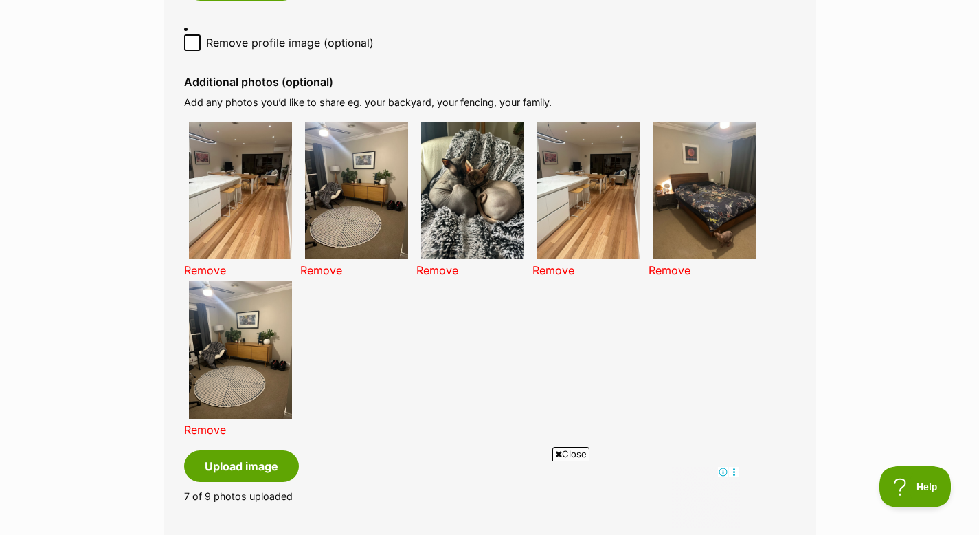
click at [547, 263] on link "Remove" at bounding box center [553, 270] width 42 height 14
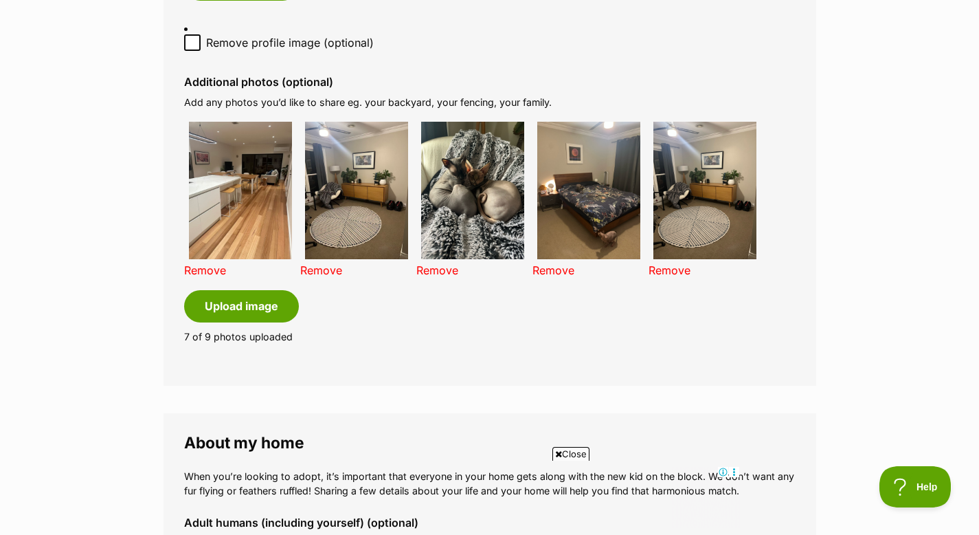
click at [684, 263] on link "Remove" at bounding box center [670, 270] width 42 height 14
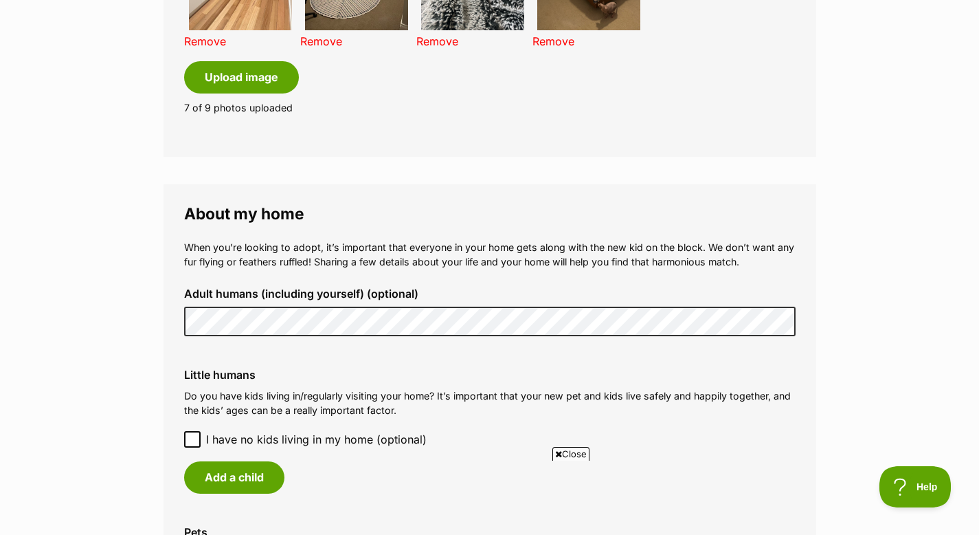
scroll to position [0, 0]
click at [190, 434] on icon at bounding box center [193, 439] width 10 height 10
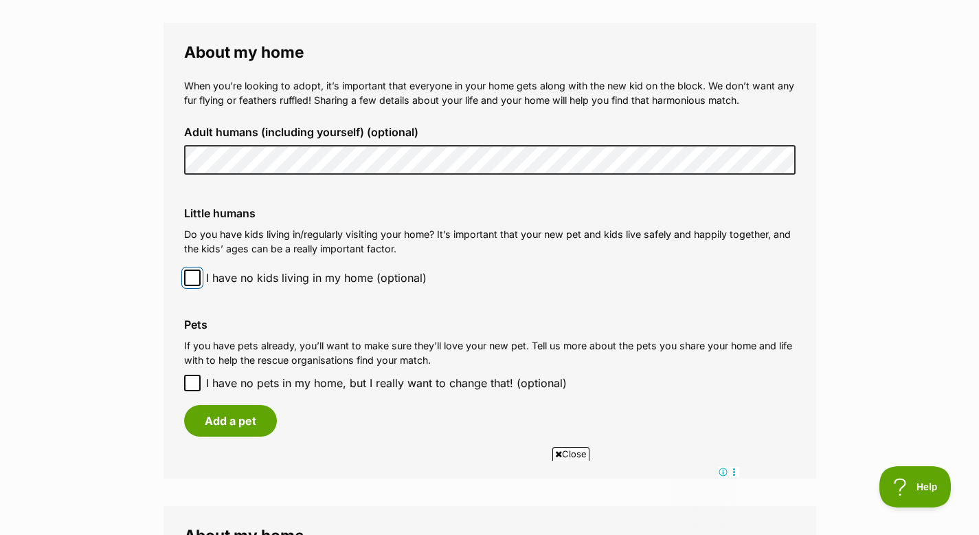
scroll to position [1336, 0]
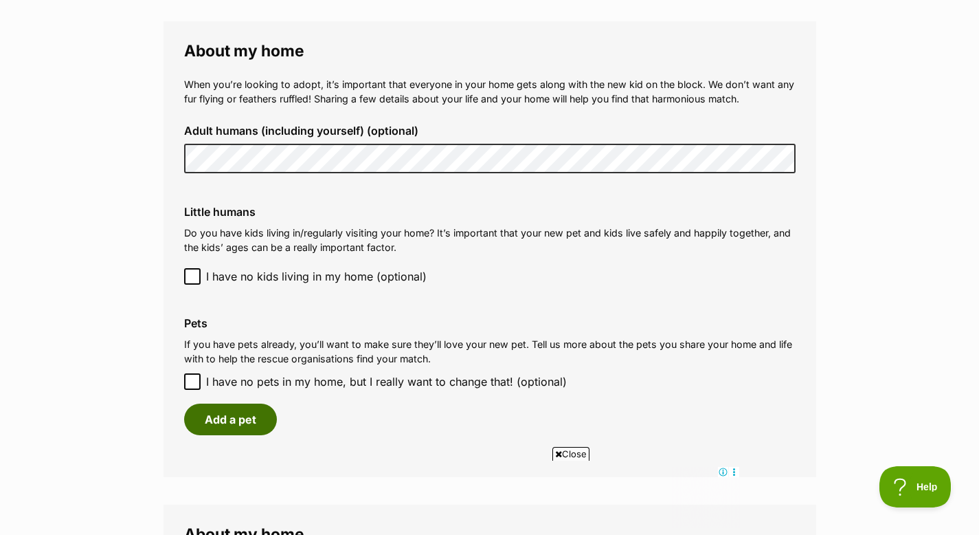
click at [238, 410] on button "Add a pet" at bounding box center [230, 419] width 93 height 32
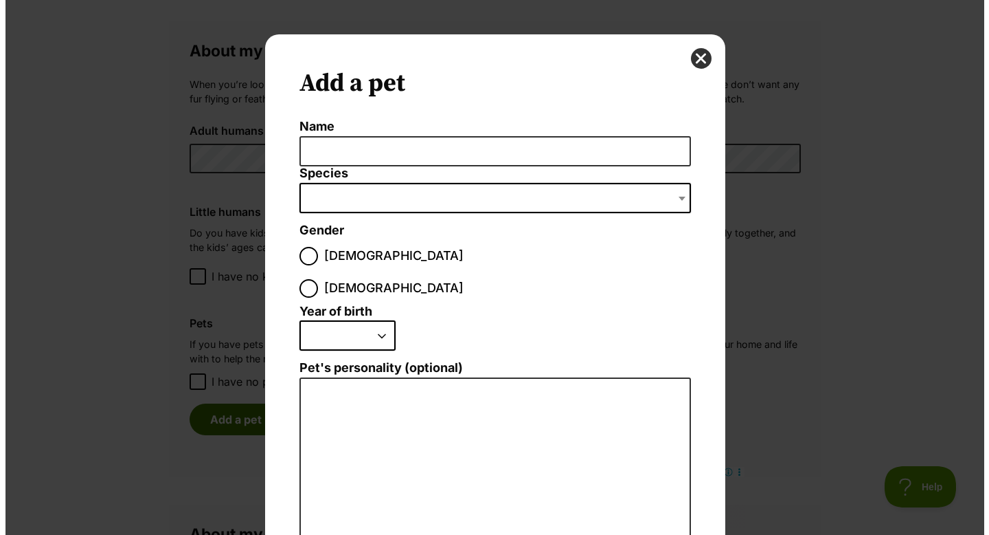
scroll to position [0, 0]
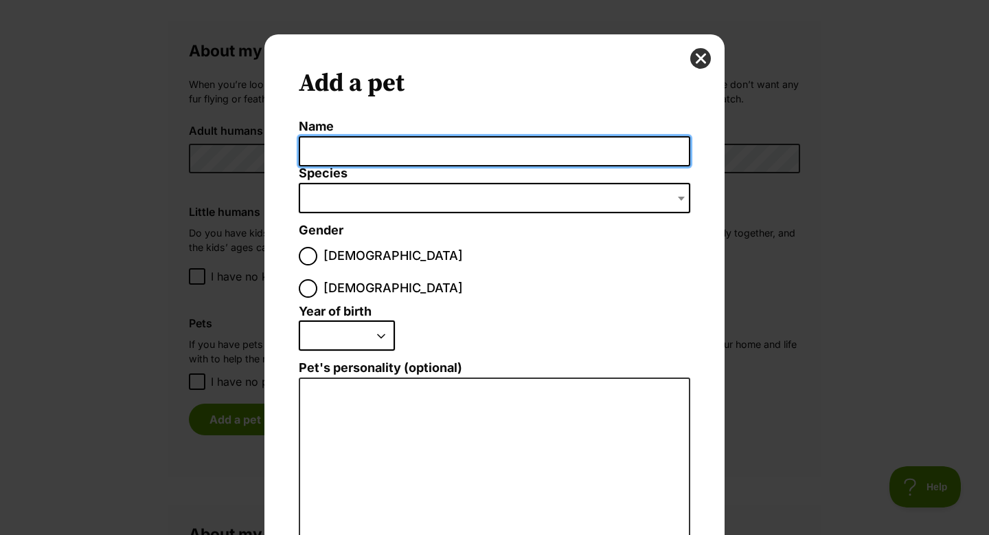
click at [422, 151] on input "Name" at bounding box center [495, 151] width 392 height 31
type input "Mogwai"
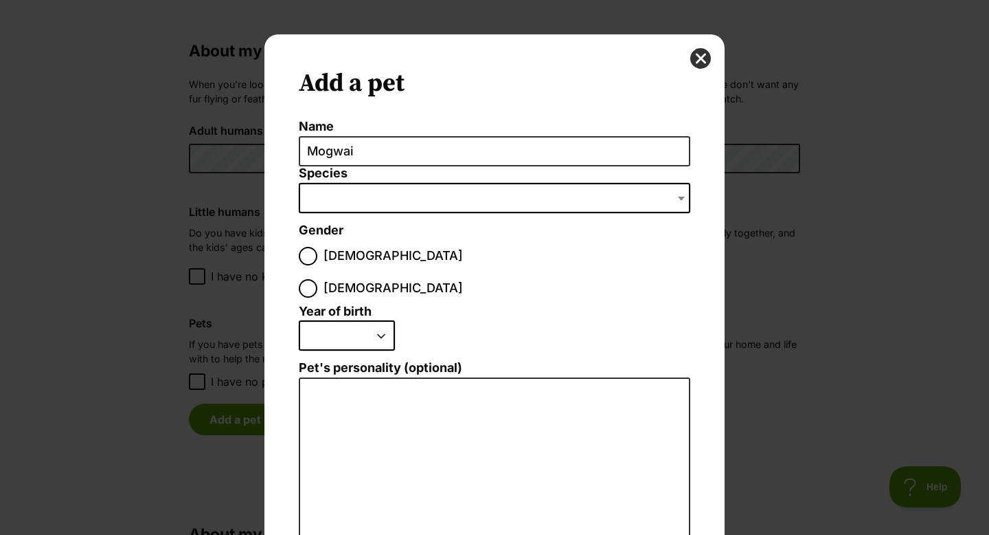
click at [426, 198] on span "Dialog Window - Close (Press escape to close)" at bounding box center [495, 198] width 392 height 30
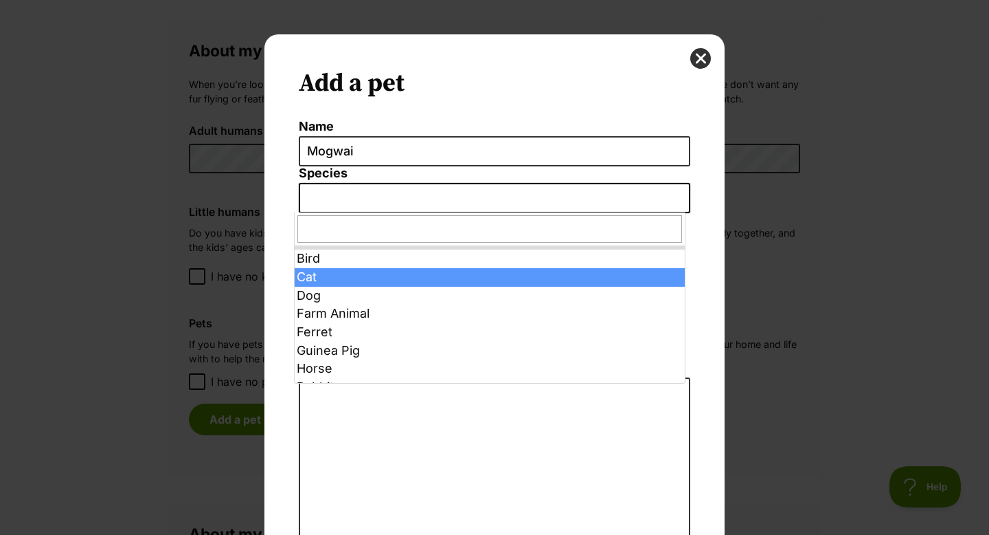
select select "2"
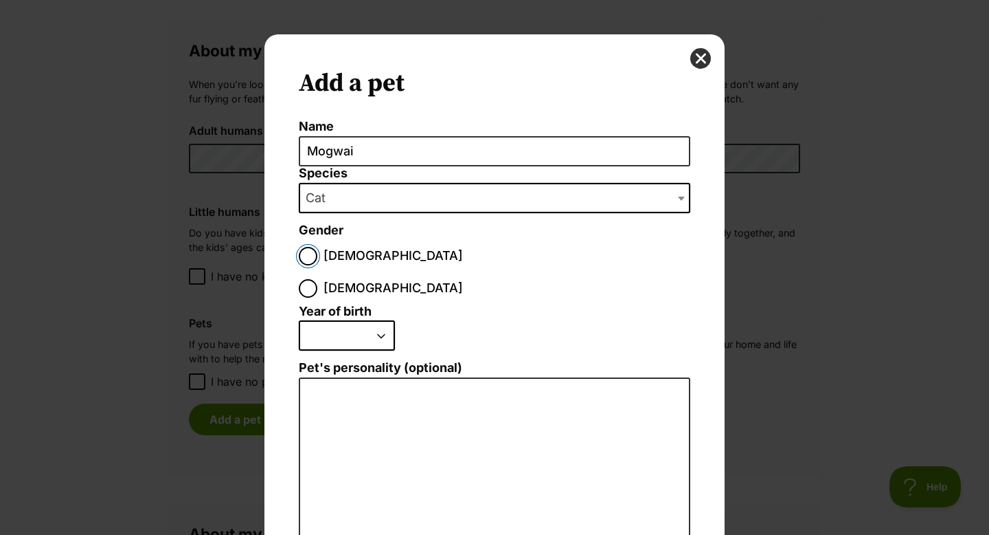
click at [311, 260] on input "[DEMOGRAPHIC_DATA]" at bounding box center [308, 256] width 19 height 19
radio input "true"
click at [328, 320] on select "2025 2024 2023 2022 2021 2020 2019 2018 2017 2016 2015 2014 2013 2012 2011 2010…" at bounding box center [347, 335] width 96 height 30
click at [345, 320] on select "2025 2024 2023 2022 2021 2020 2019 2018 2017 2016 2015 2014 2013 2012 2011 2010…" at bounding box center [347, 335] width 96 height 30
select select "2022"
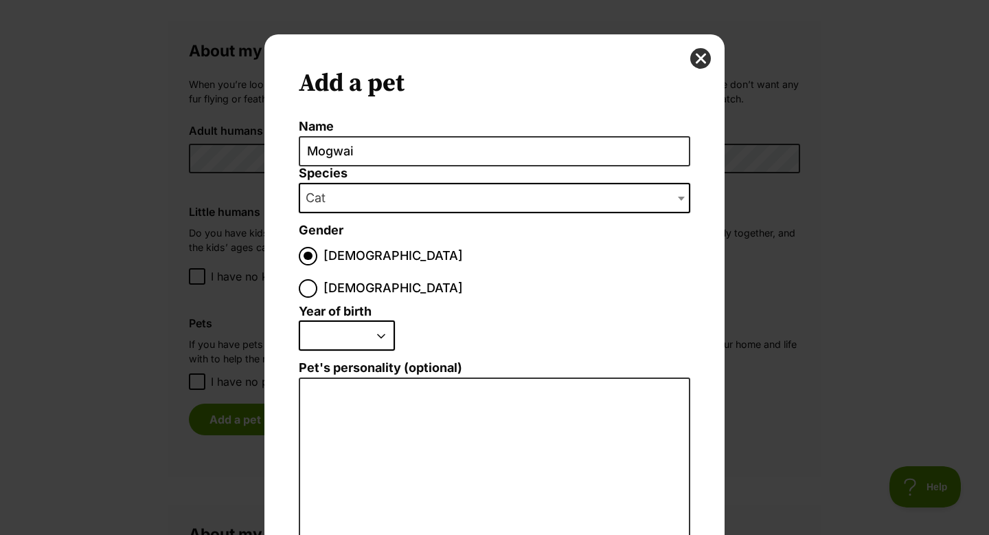
click at [299, 320] on select "2025 2024 2023 2022 2021 2020 2019 2018 2017 2016 2015 2014 2013 2012 2011 2010…" at bounding box center [347, 335] width 96 height 30
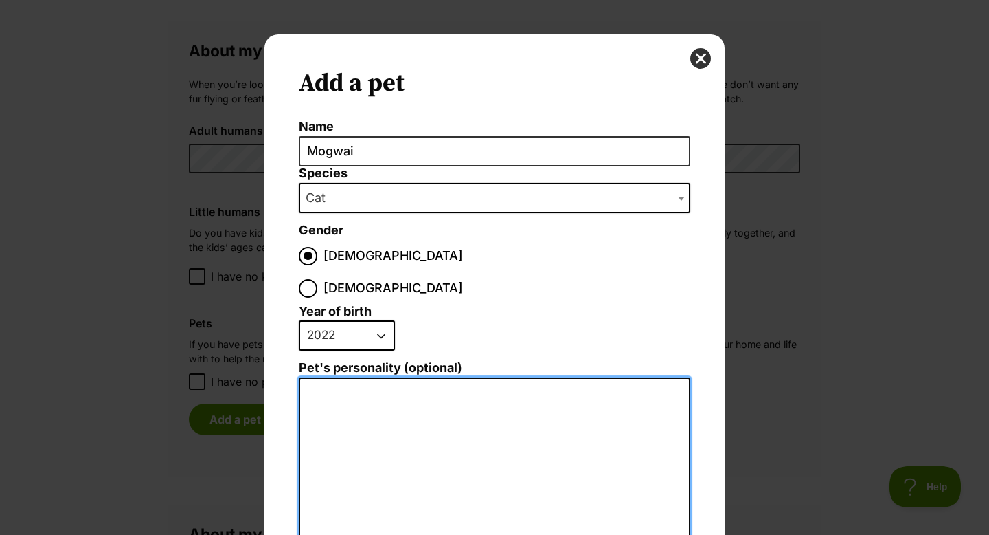
click at [434, 387] on textarea "Pet's personality (optional)" at bounding box center [495, 527] width 392 height 301
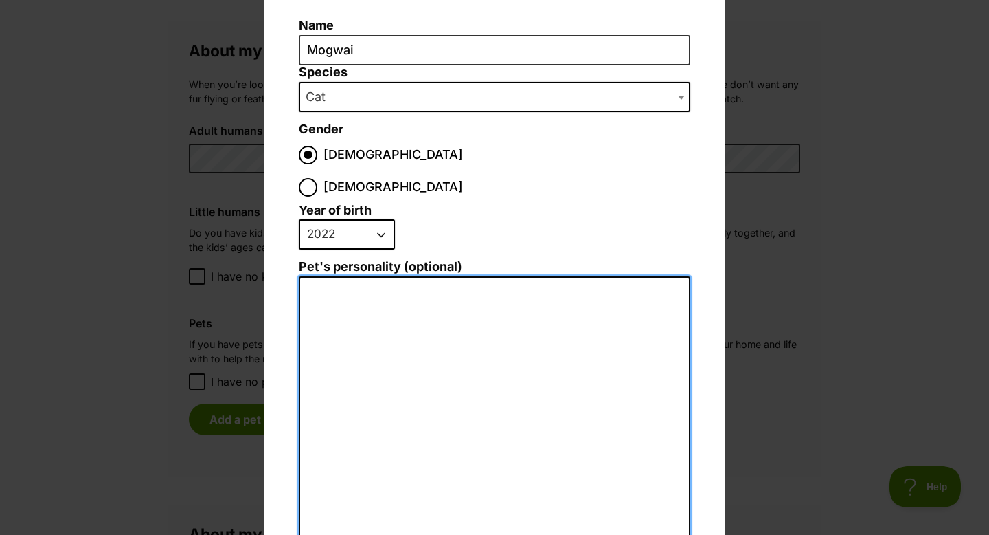
scroll to position [100, 0]
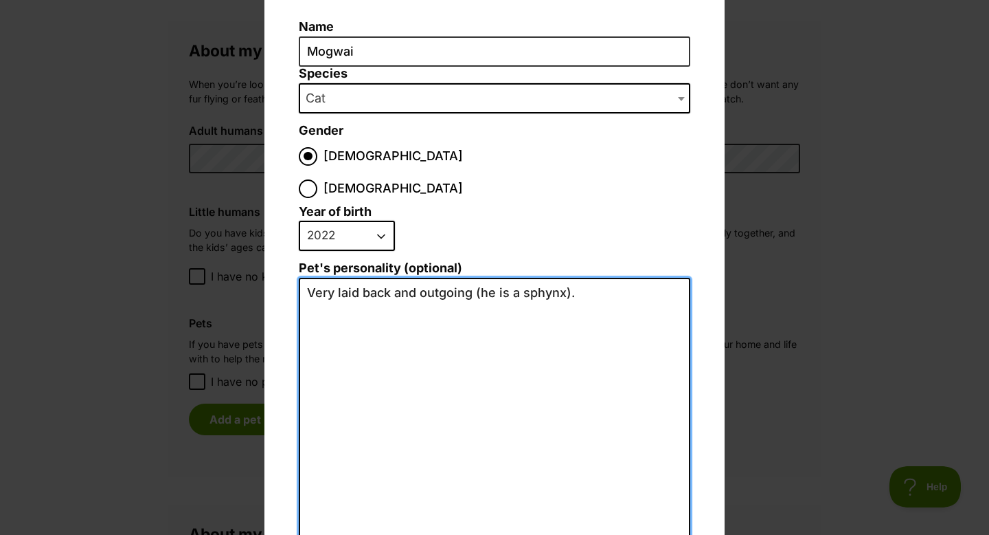
drag, startPoint x: 593, startPoint y: 262, endPoint x: 302, endPoint y: 262, distance: 291.3
click at [302, 278] on textarea "Very laid back and outgoing (he is a sphynx)." at bounding box center [495, 428] width 392 height 301
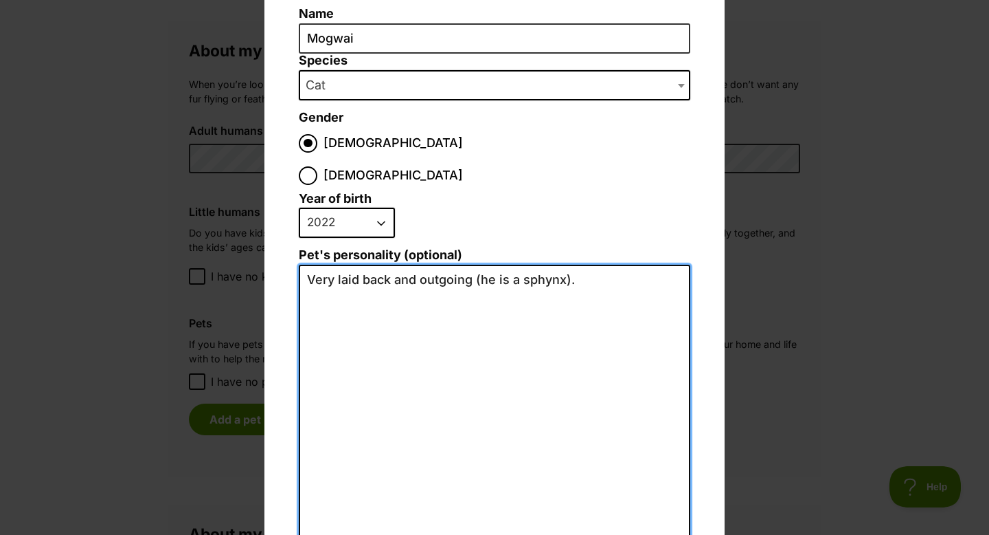
click at [464, 265] on textarea "Very laid back and outgoing (he is a sphynx)." at bounding box center [495, 415] width 392 height 301
click at [391, 265] on textarea "Very laid back and outgoing. He's not fussed about dogs at all (he is a sphynx)." at bounding box center [495, 415] width 392 height 301
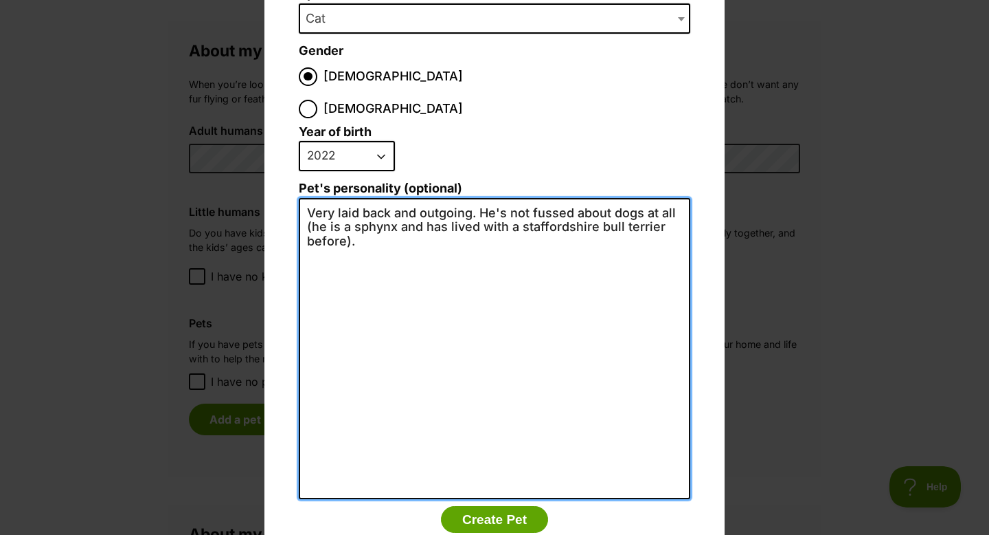
scroll to position [200, 0]
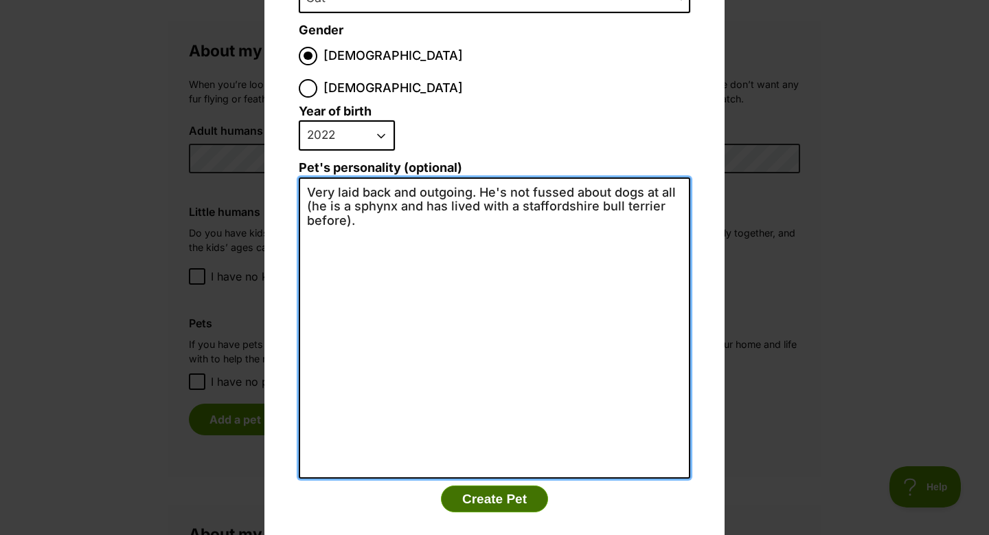
type textarea "Very laid back and outgoing. He's not fussed about dogs at all (he is a sphynx …"
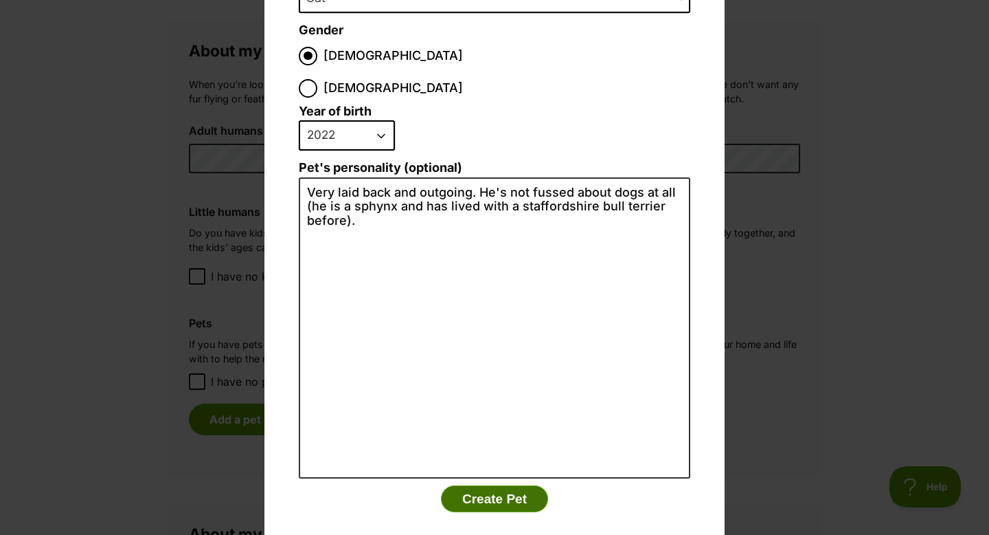
click at [497, 485] on button "Create Pet" at bounding box center [494, 498] width 107 height 27
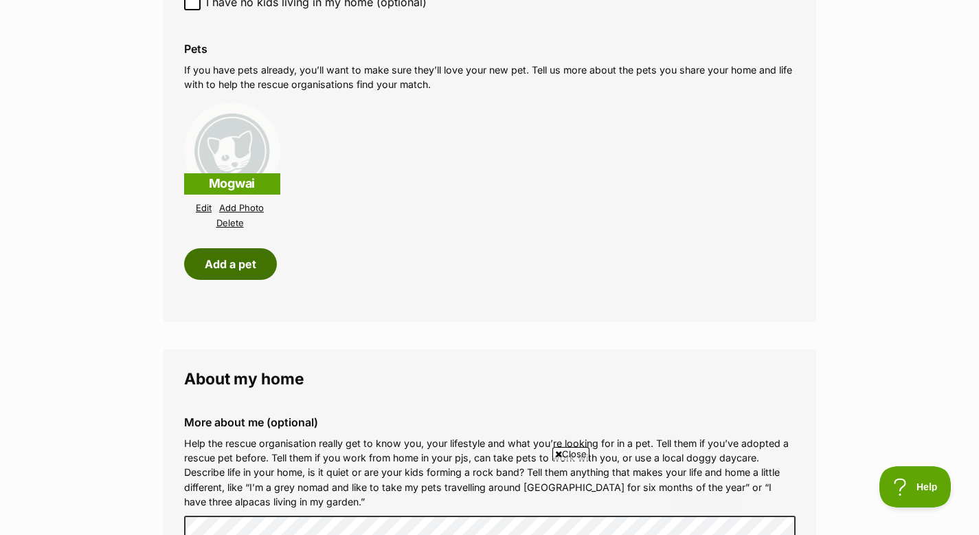
scroll to position [0, 0]
click at [243, 257] on button "Add a pet" at bounding box center [230, 264] width 93 height 32
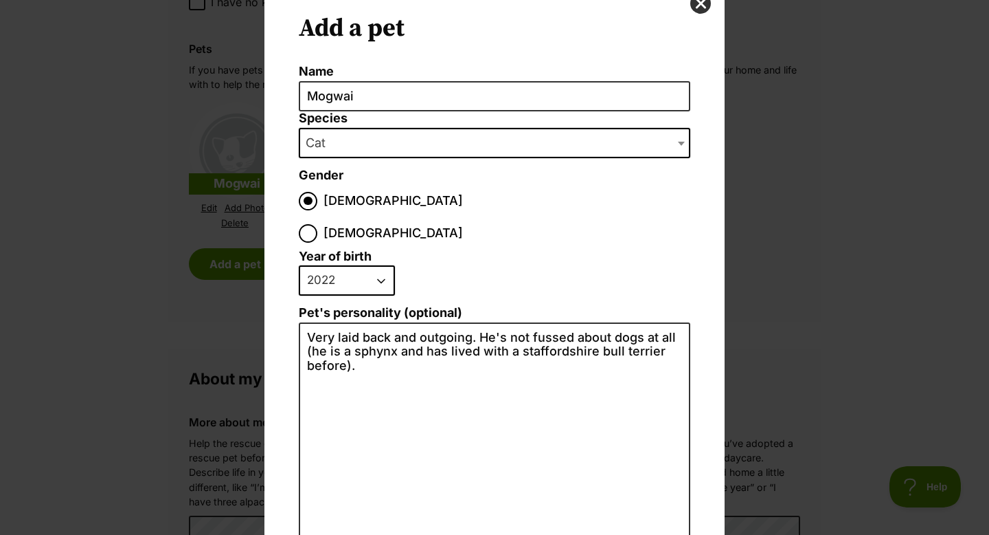
scroll to position [54, 0]
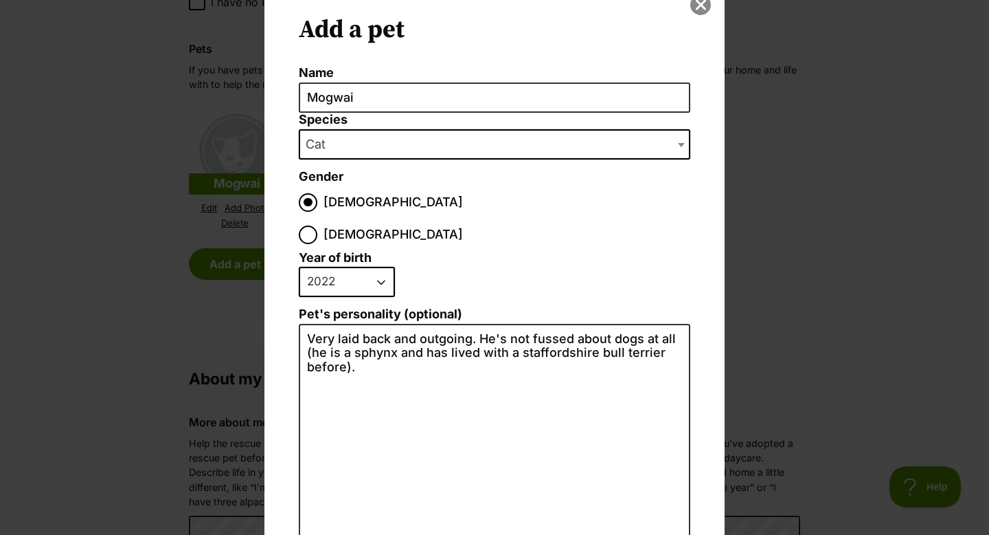
click at [697, 10] on button "close" at bounding box center [701, 5] width 21 height 21
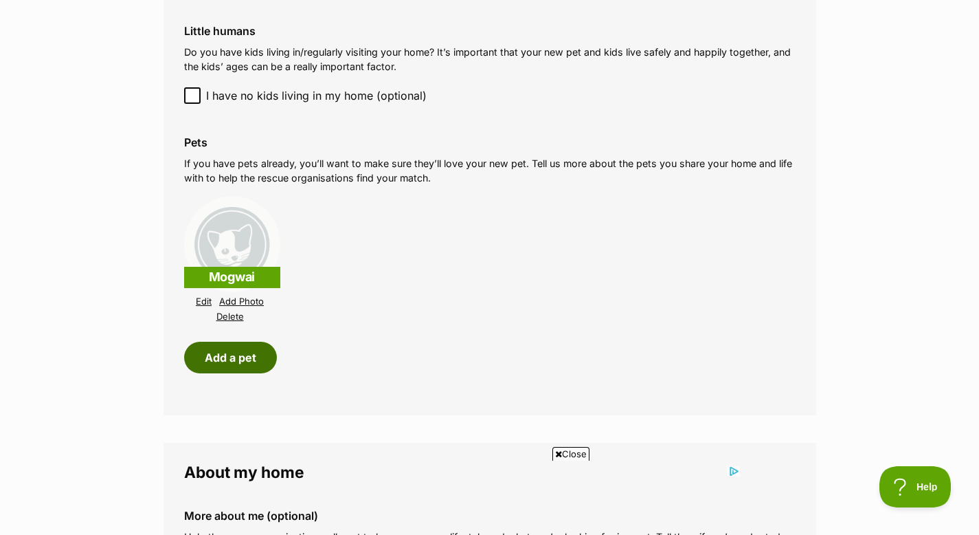
scroll to position [1541, 0]
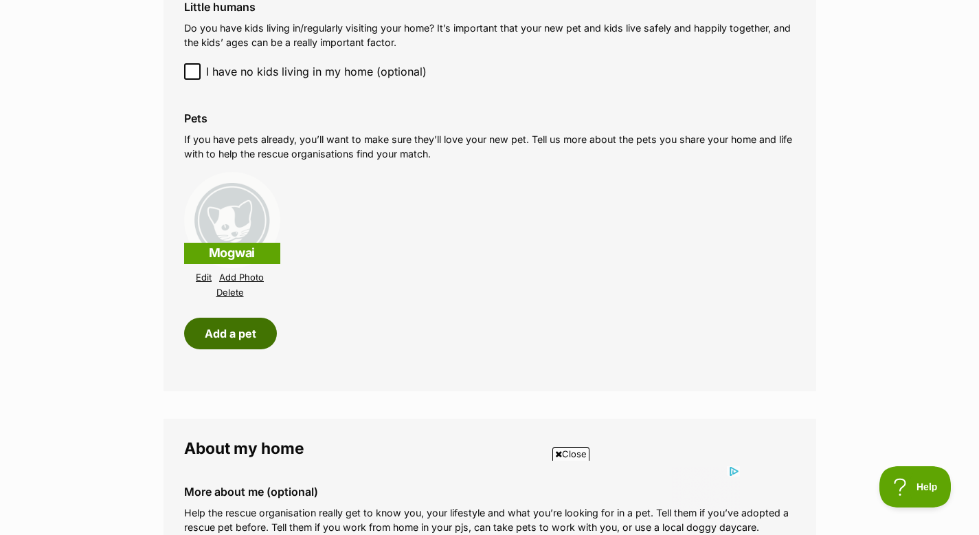
click at [240, 325] on button "Add a pet" at bounding box center [230, 333] width 93 height 32
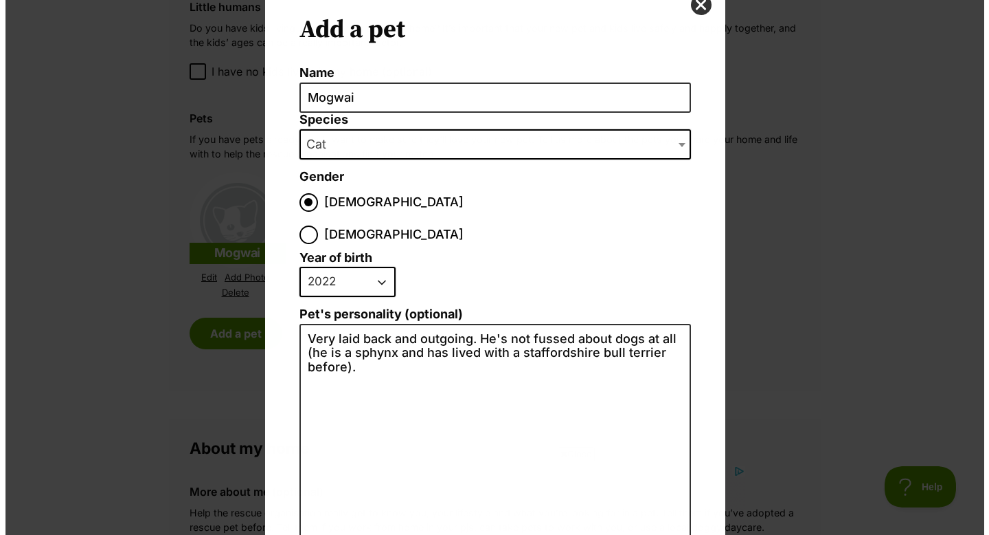
scroll to position [0, 0]
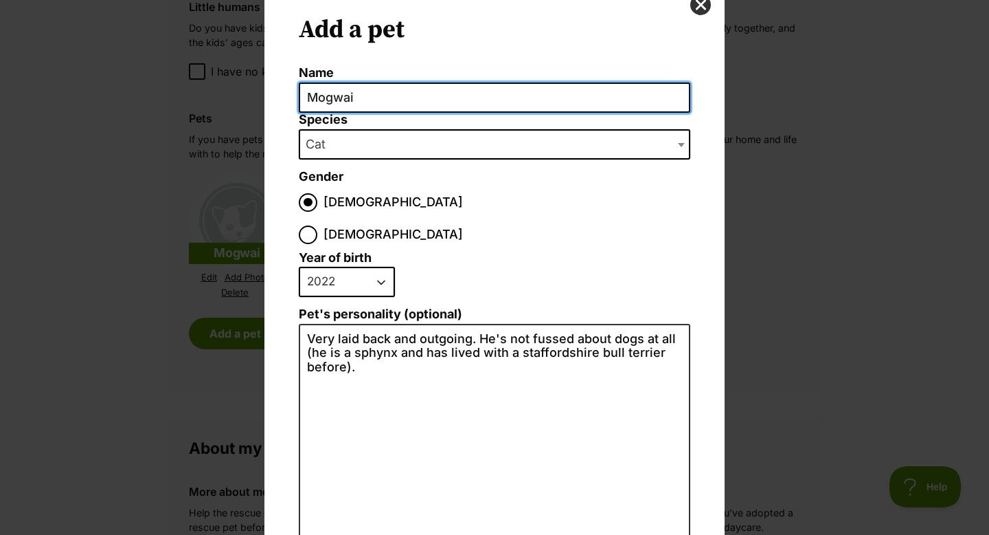
drag, startPoint x: 358, startPoint y: 93, endPoint x: 238, endPoint y: 95, distance: 120.3
click at [238, 95] on div "Add a pet Name [GEOGRAPHIC_DATA] Species Bird Cat Dog Farm Animal Ferret Guinea…" at bounding box center [494, 267] width 989 height 535
type input "[PERSON_NAME]"
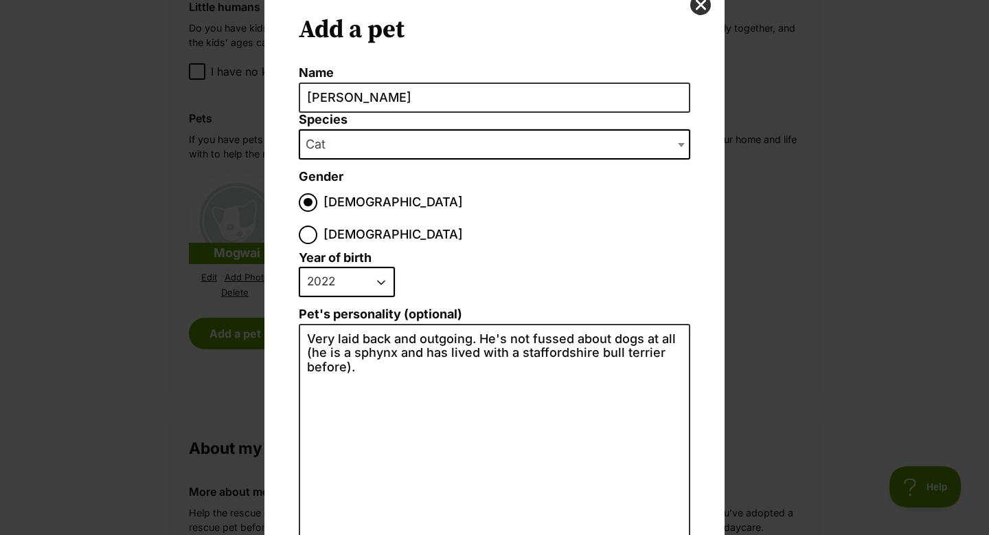
click at [346, 267] on select "2025 2024 2023 2022 2021 2020 2019 2018 2017 2016 2015 2014 2013 2012 2011 2010…" at bounding box center [347, 282] width 96 height 30
select select "2021"
click at [299, 267] on select "2025 2024 2023 2022 2021 2020 2019 2018 2017 2016 2015 2014 2013 2012 2011 2010…" at bounding box center [347, 282] width 96 height 30
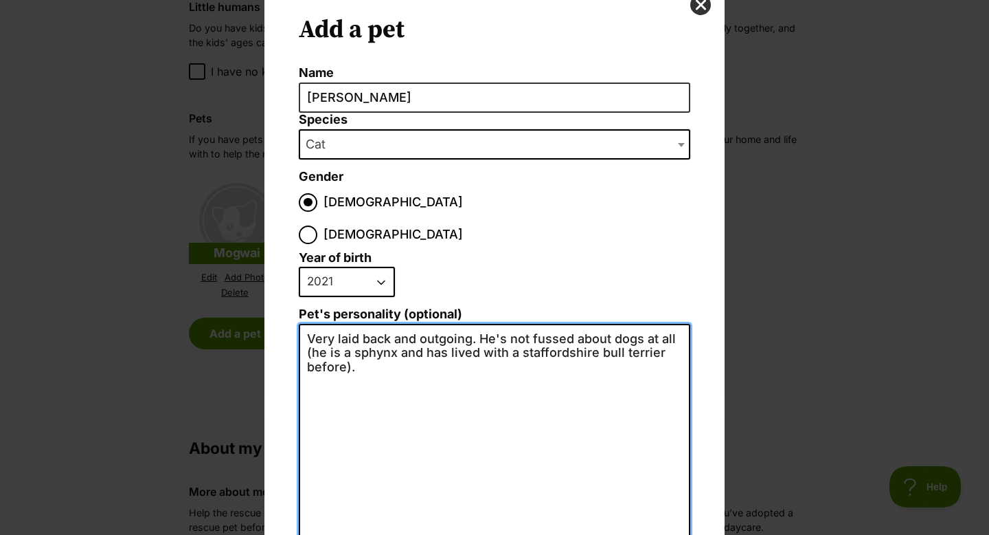
drag, startPoint x: 470, startPoint y: 312, endPoint x: 257, endPoint y: 297, distance: 213.5
click at [257, 297] on div "Add a pet Name [PERSON_NAME] Species Bird Cat Dog Farm Animal Ferret Guinea Pig…" at bounding box center [494, 214] width 481 height 466
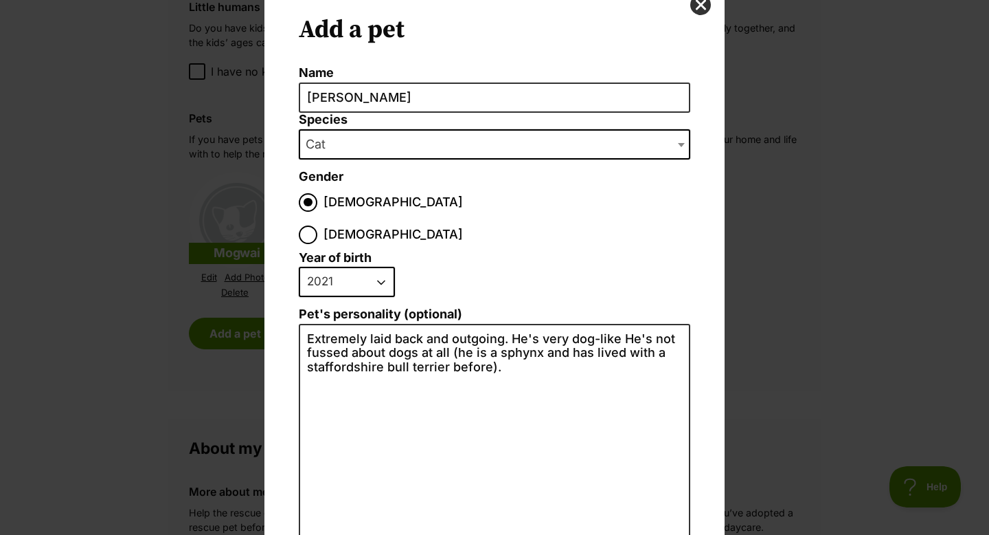
drag, startPoint x: 265, startPoint y: 295, endPoint x: 257, endPoint y: 304, distance: 11.7
click at [257, 304] on div "Add a pet Name Smithers Species Bird Cat Dog Farm Animal Ferret Guinea Pig Hors…" at bounding box center [494, 214] width 481 height 466
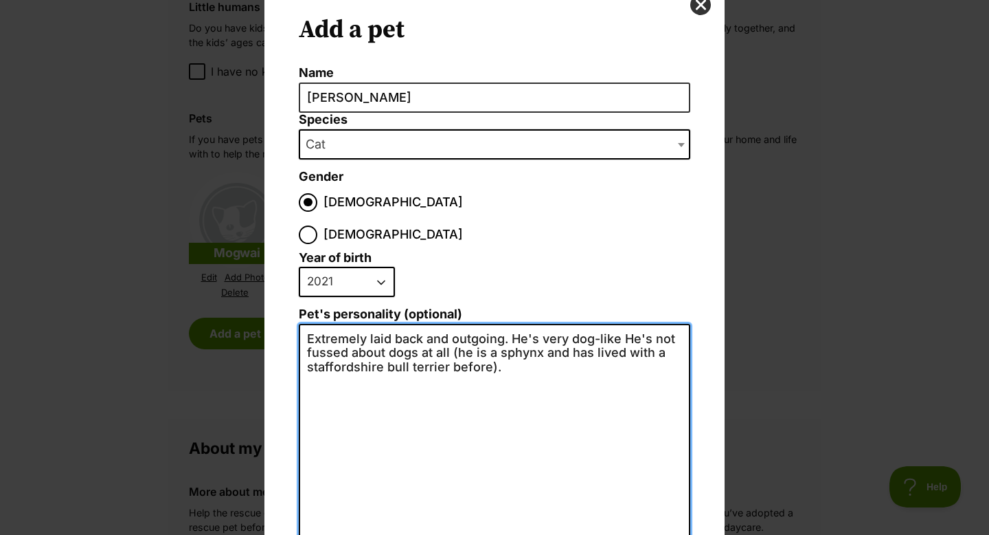
click at [611, 324] on textarea "Extremely laid back and outgoing. He's very dog-like He's not fussed about dogs…" at bounding box center [495, 474] width 392 height 301
drag, startPoint x: 497, startPoint y: 306, endPoint x: 361, endPoint y: 306, distance: 136.7
click at [361, 324] on textarea "Extremely laid back and outgoing. He's very dog-like, he will walk on a lead He…" at bounding box center [495, 474] width 392 height 301
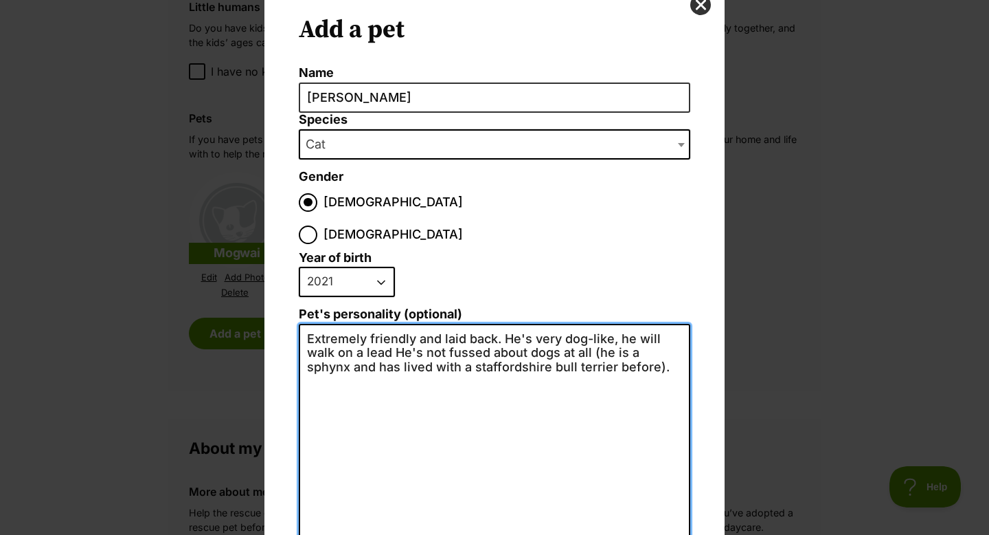
click at [389, 324] on textarea "Extremely friendly and laid back. He's very dog-like, he will walk on a lead He…" at bounding box center [495, 474] width 392 height 301
click at [494, 324] on textarea "Extremely friendly and laid back. He's very dog-like, he will walk on a lead. H…" at bounding box center [495, 474] width 392 height 301
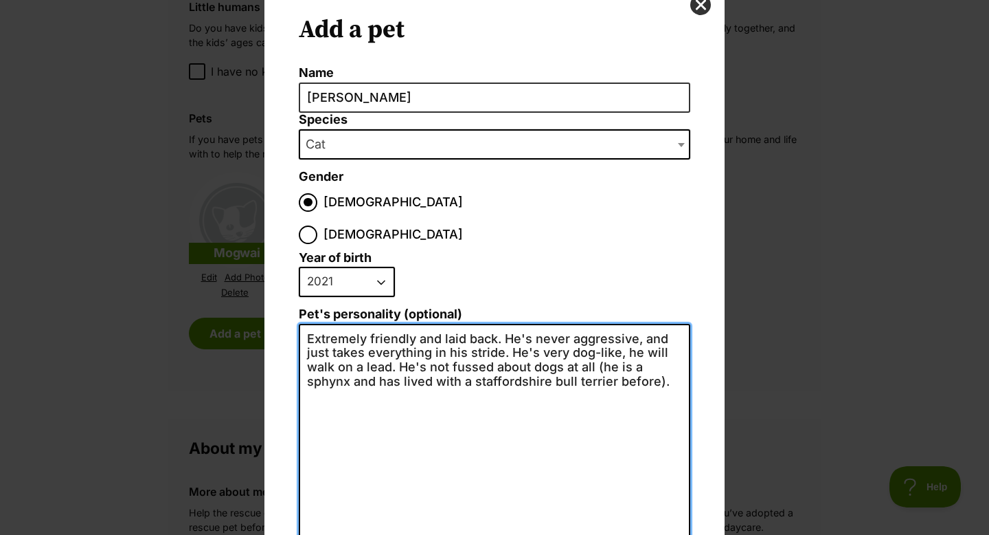
drag, startPoint x: 638, startPoint y: 307, endPoint x: 638, endPoint y: 315, distance: 7.6
click at [638, 324] on textarea "Extremely friendly and laid back. He's never aggressive, and just takes everyth…" at bounding box center [495, 474] width 392 height 301
drag, startPoint x: 385, startPoint y: 332, endPoint x: 612, endPoint y: 318, distance: 227.2
click at [612, 324] on textarea "Extremely friendly and laid back. He's never aggressive, and just takes everyth…" at bounding box center [495, 474] width 392 height 301
drag, startPoint x: 587, startPoint y: 355, endPoint x: 618, endPoint y: 326, distance: 42.8
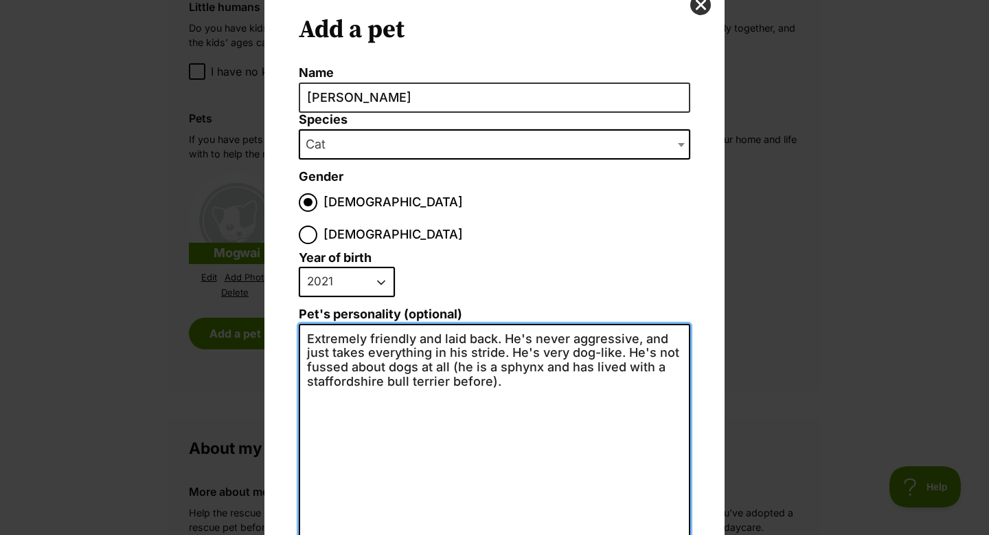
click at [618, 326] on textarea "Extremely friendly and laid back. He's never aggressive, and just takes everyth…" at bounding box center [495, 474] width 392 height 301
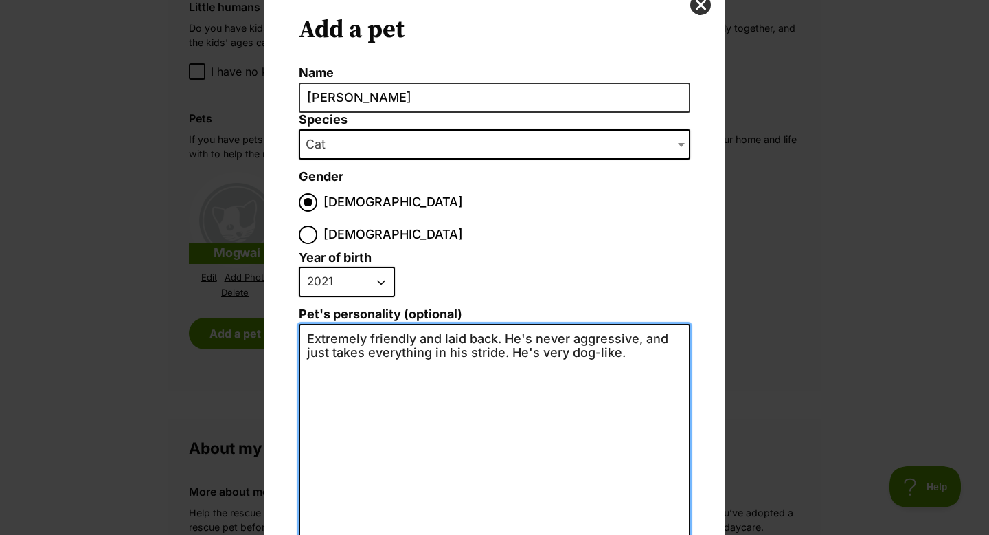
click at [492, 324] on textarea "Extremely friendly and laid back. He's never aggressive, and just takes everyth…" at bounding box center [495, 474] width 392 height 301
click at [546, 335] on textarea "Extremely friendly and laid back, typical sphynx personality but to the max. He…" at bounding box center [495, 474] width 392 height 301
click at [490, 341] on textarea "Extremely friendly and laid back, typical sphynx personality but to the max. He…" at bounding box center [495, 474] width 392 height 301
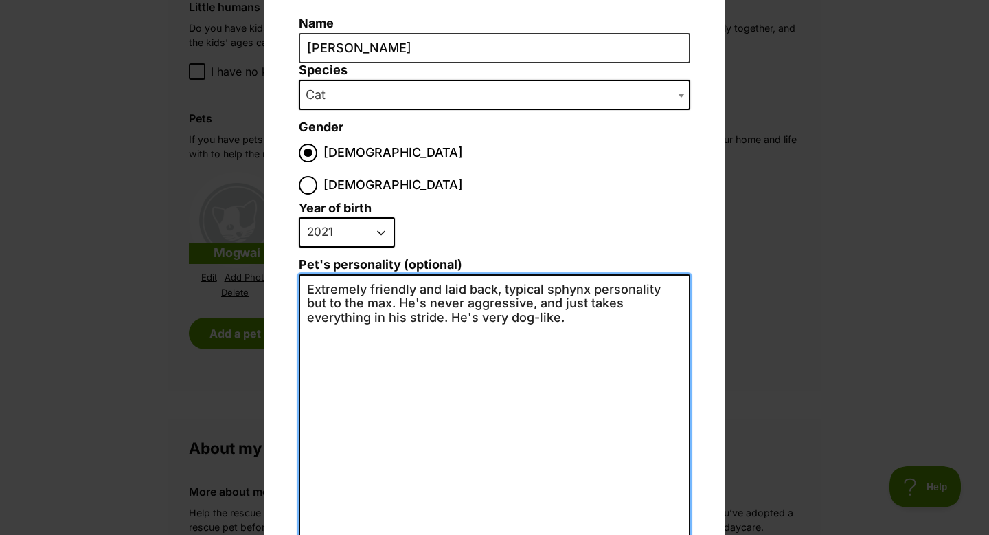
scroll to position [200, 0]
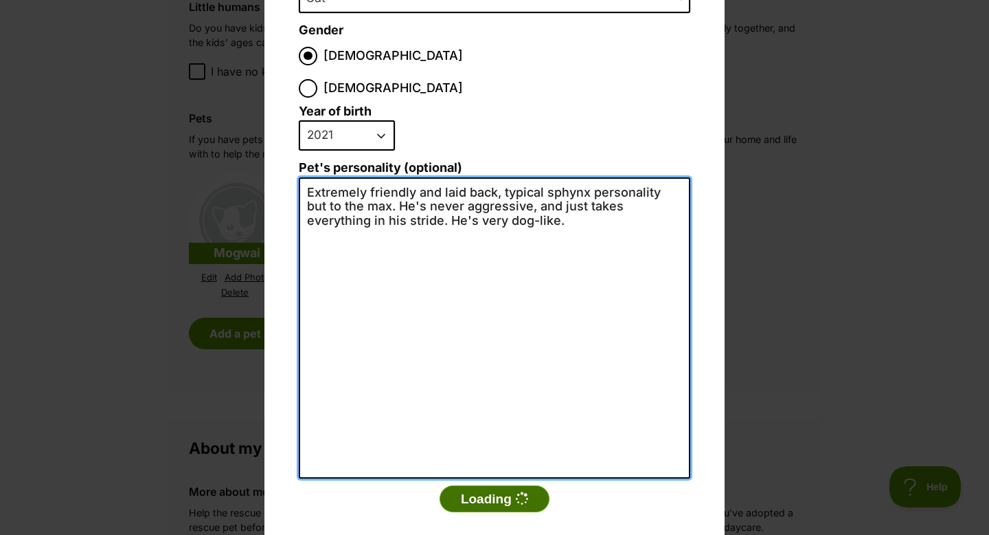
type textarea "Extremely friendly and laid back, typical sphynx personality but to the max. He…"
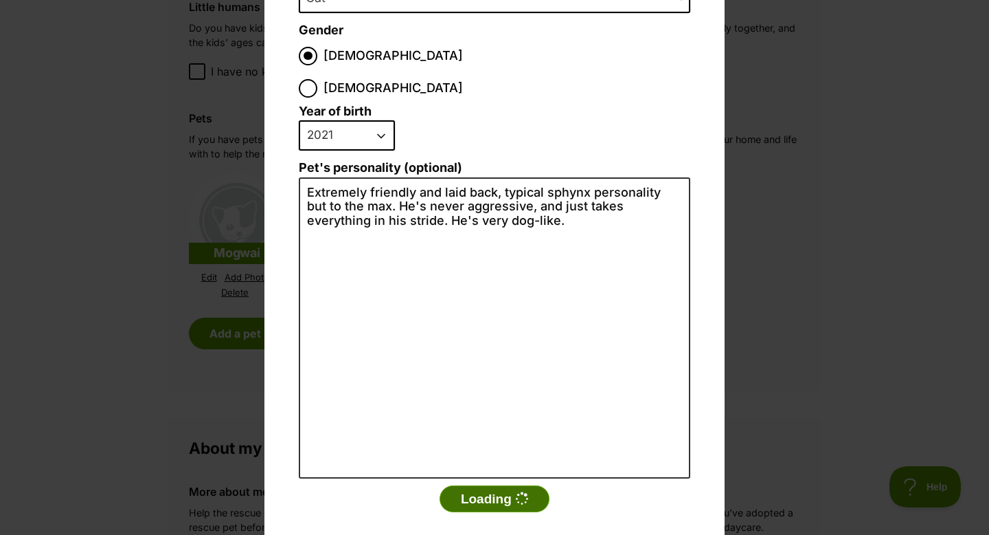
click at [473, 485] on button "Loading" at bounding box center [495, 498] width 110 height 27
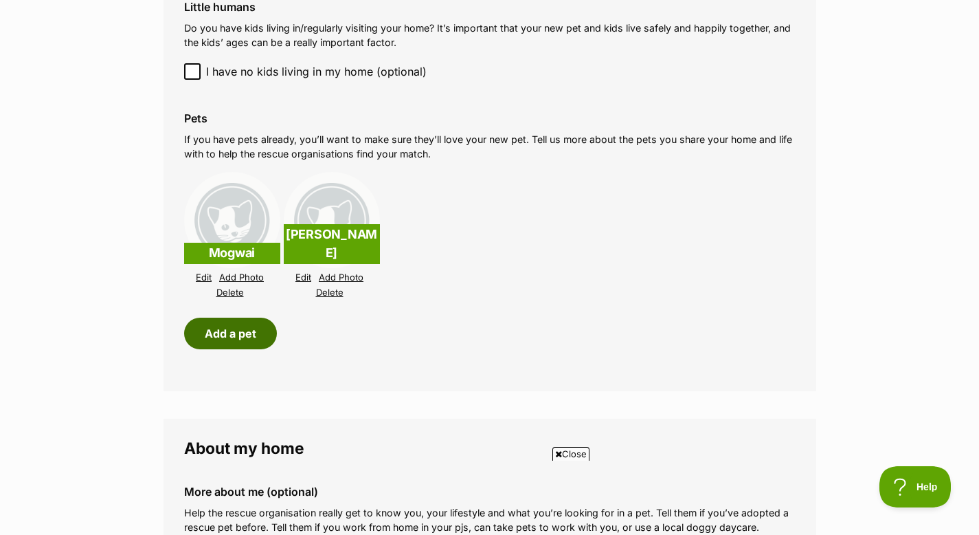
scroll to position [0, 0]
click at [237, 272] on link "Add Photo" at bounding box center [241, 277] width 45 height 10
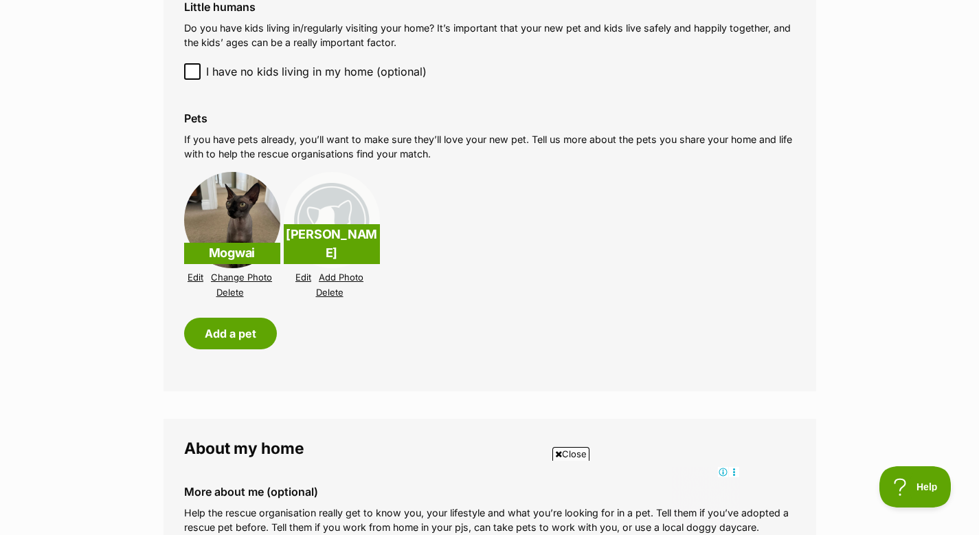
click at [337, 272] on link "Add Photo" at bounding box center [341, 277] width 45 height 10
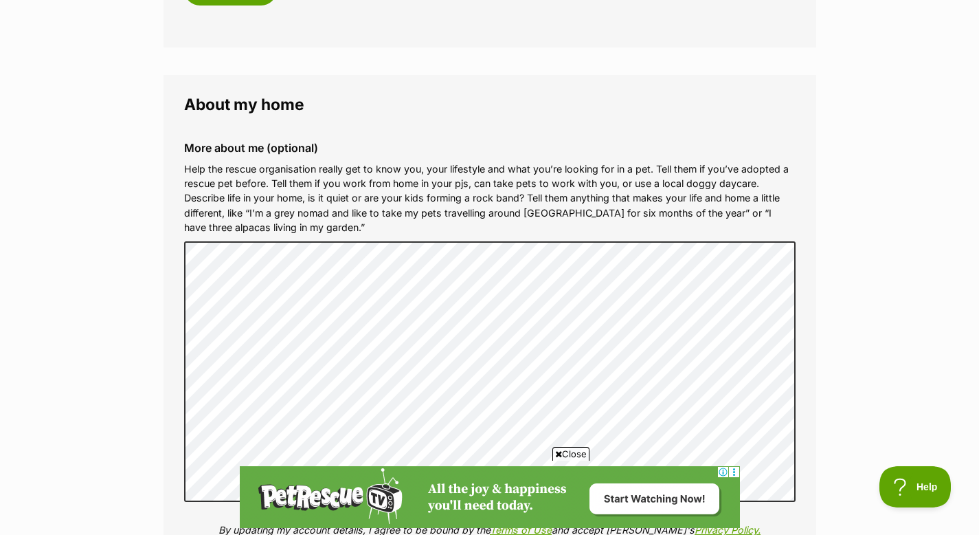
click at [572, 451] on span "Close" at bounding box center [570, 454] width 37 height 14
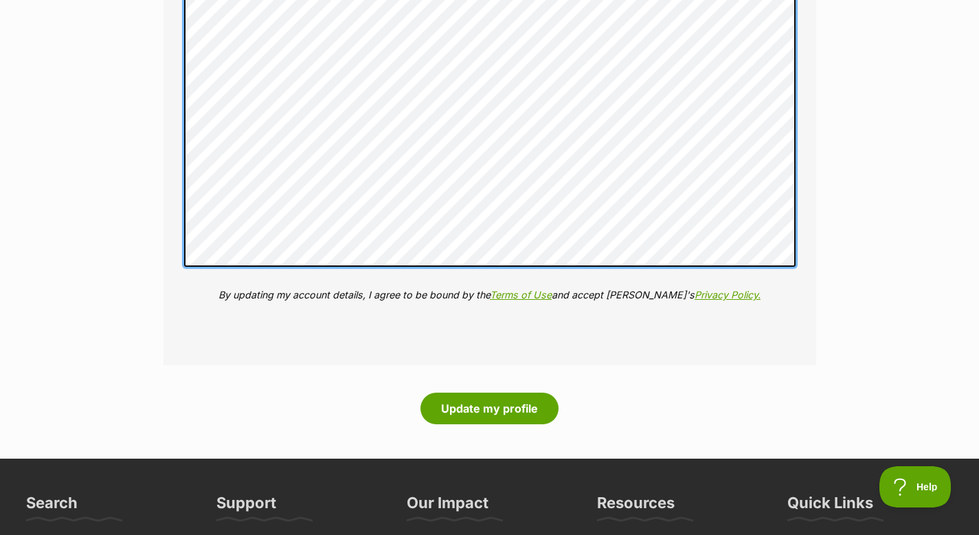
scroll to position [2157, 0]
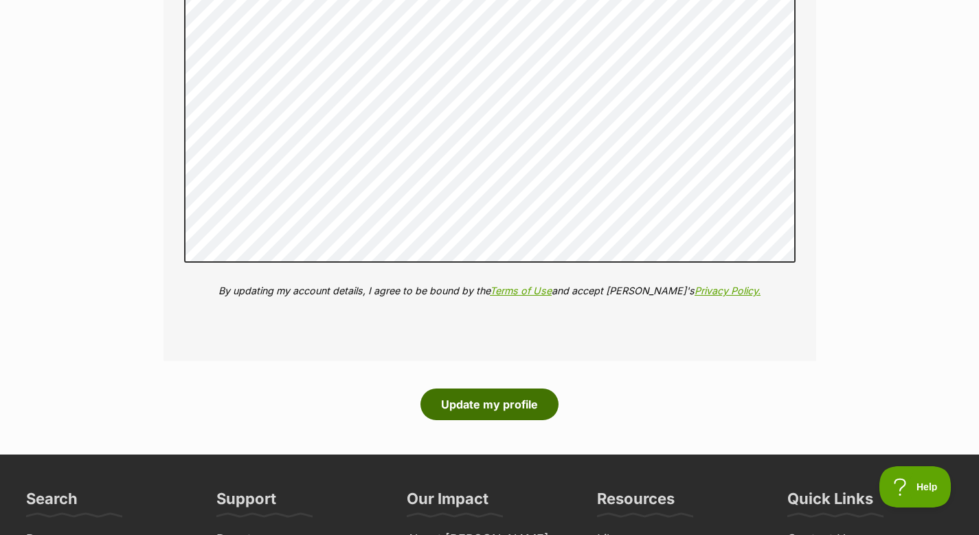
click at [495, 399] on button "Update my profile" at bounding box center [490, 404] width 138 height 32
